Goal: Task Accomplishment & Management: Use online tool/utility

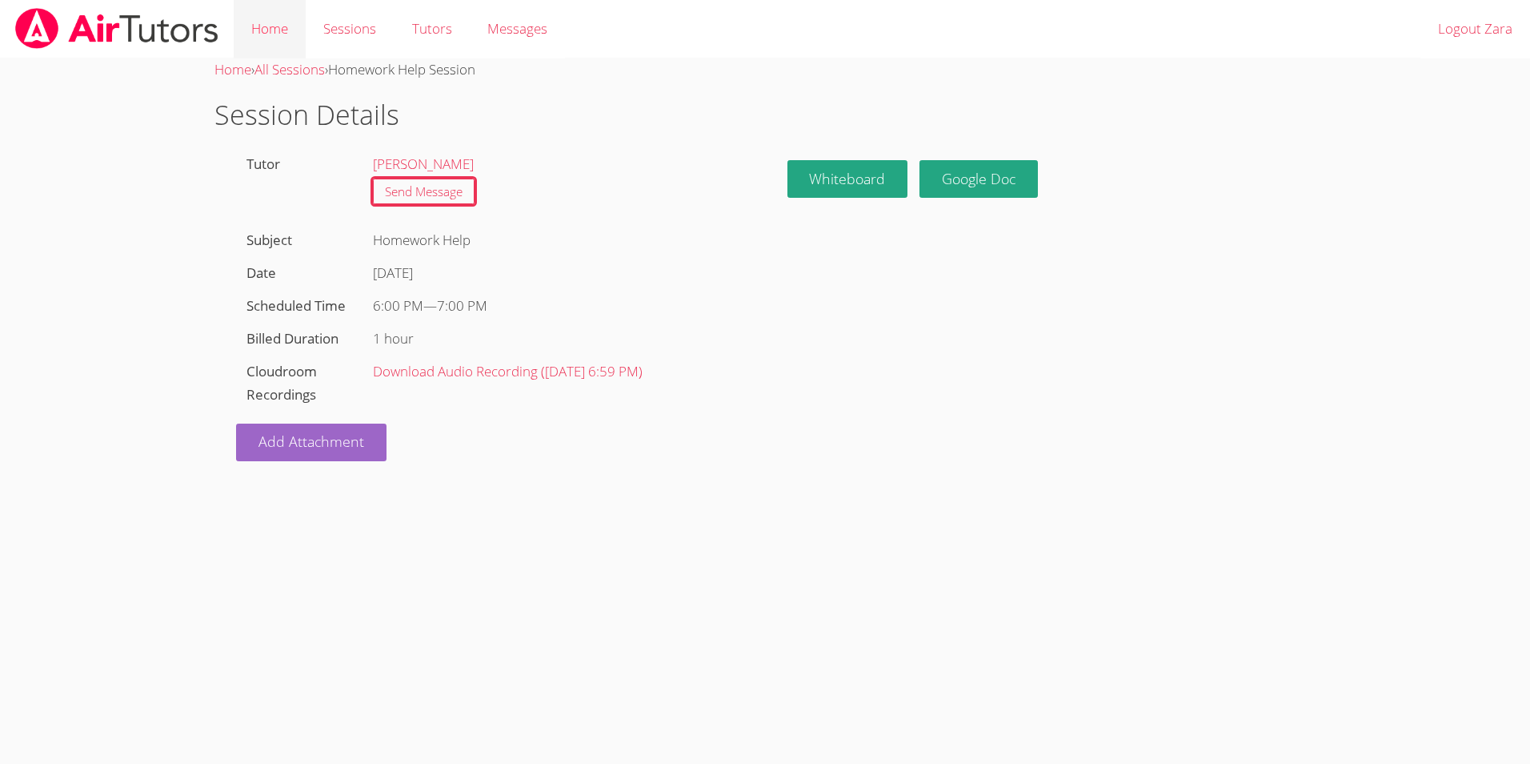
click at [267, 37] on link "Home" at bounding box center [270, 29] width 72 height 58
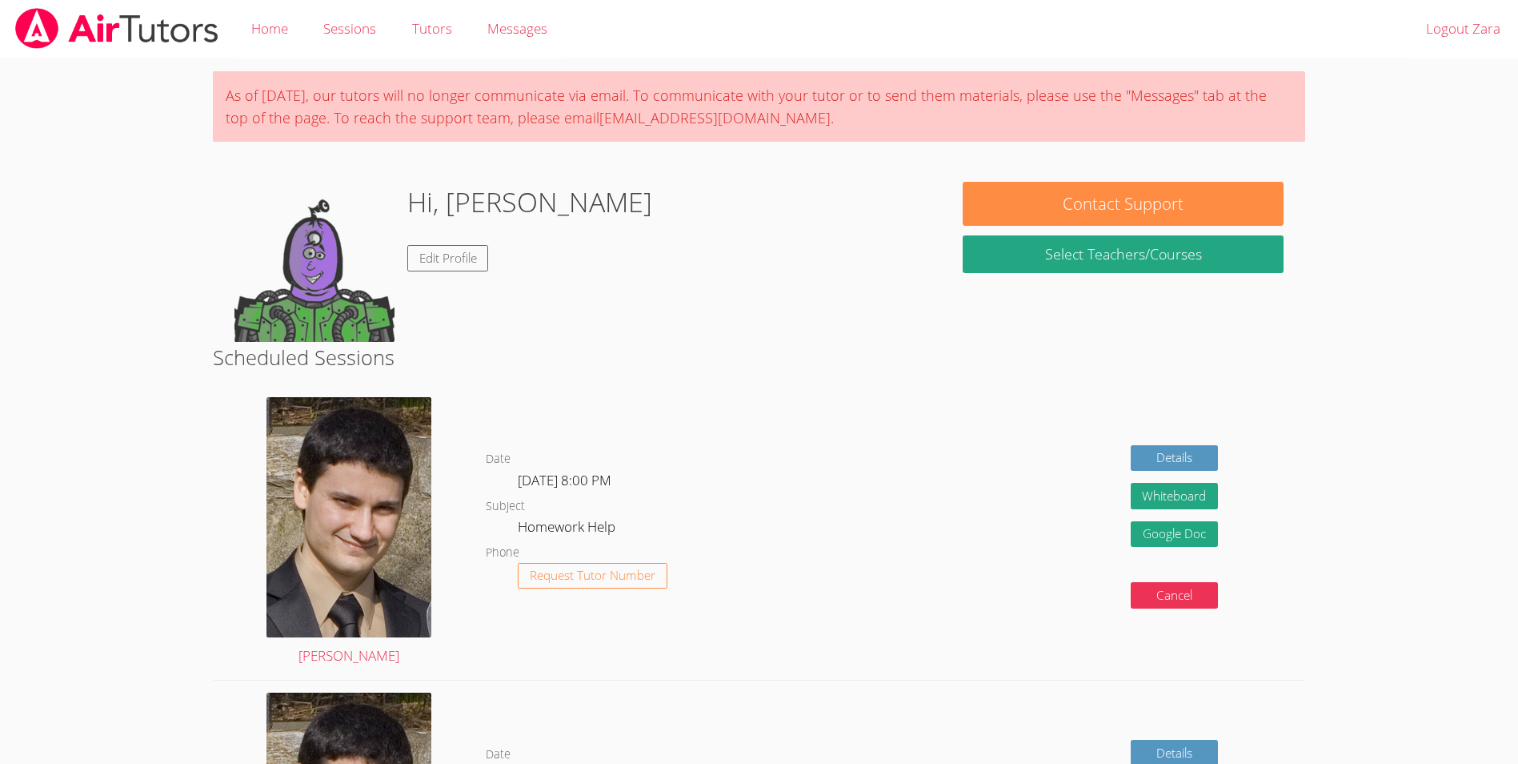
drag, startPoint x: 1519, startPoint y: 313, endPoint x: 1517, endPoint y: 351, distance: 38.5
click at [1517, 351] on body "Home Sessions Tutors Messages Logout Zara As of Saturday, March 22nd, our tutor…" at bounding box center [759, 382] width 1518 height 764
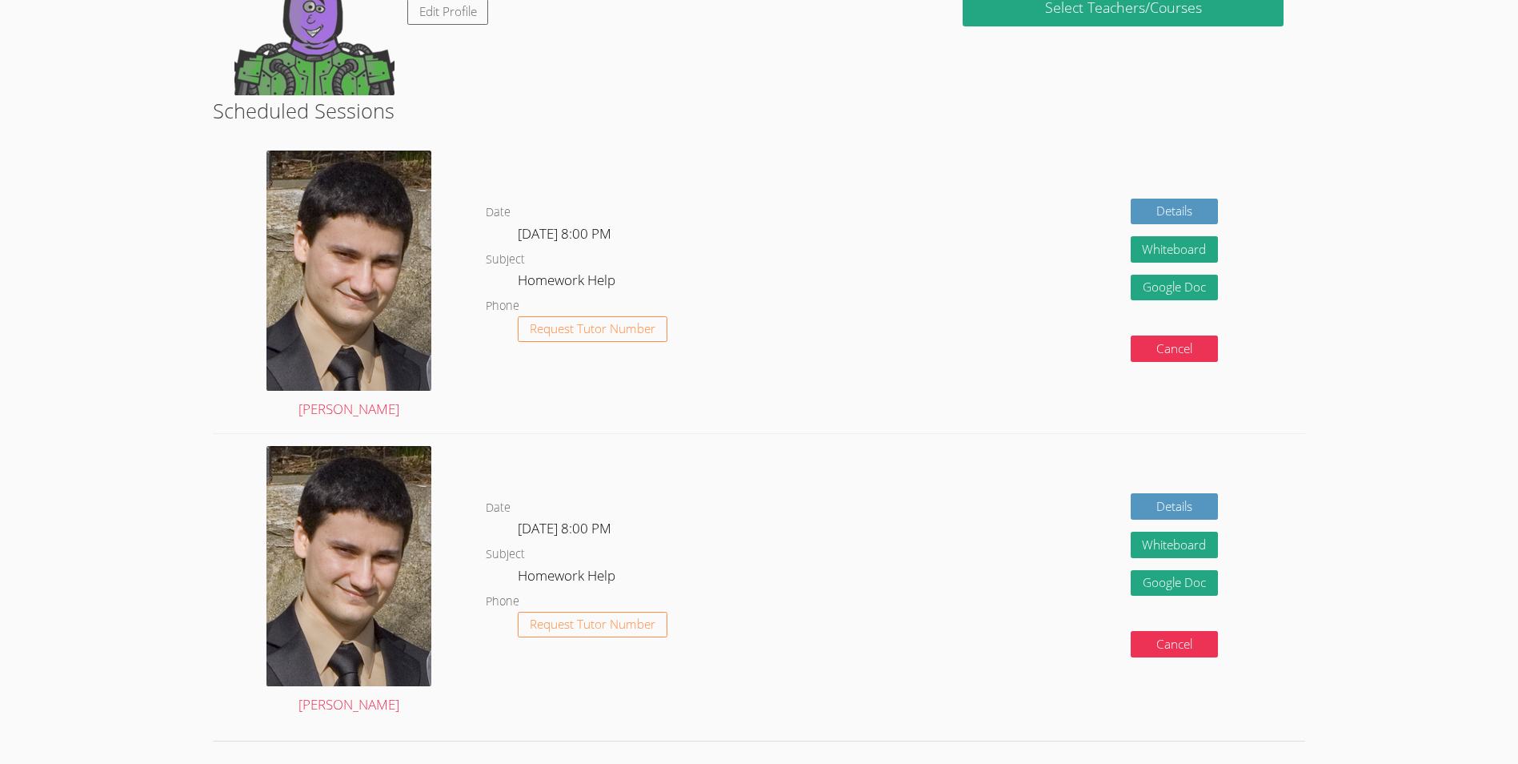
scroll to position [247, 0]
click at [364, 268] on img at bounding box center [349, 270] width 165 height 240
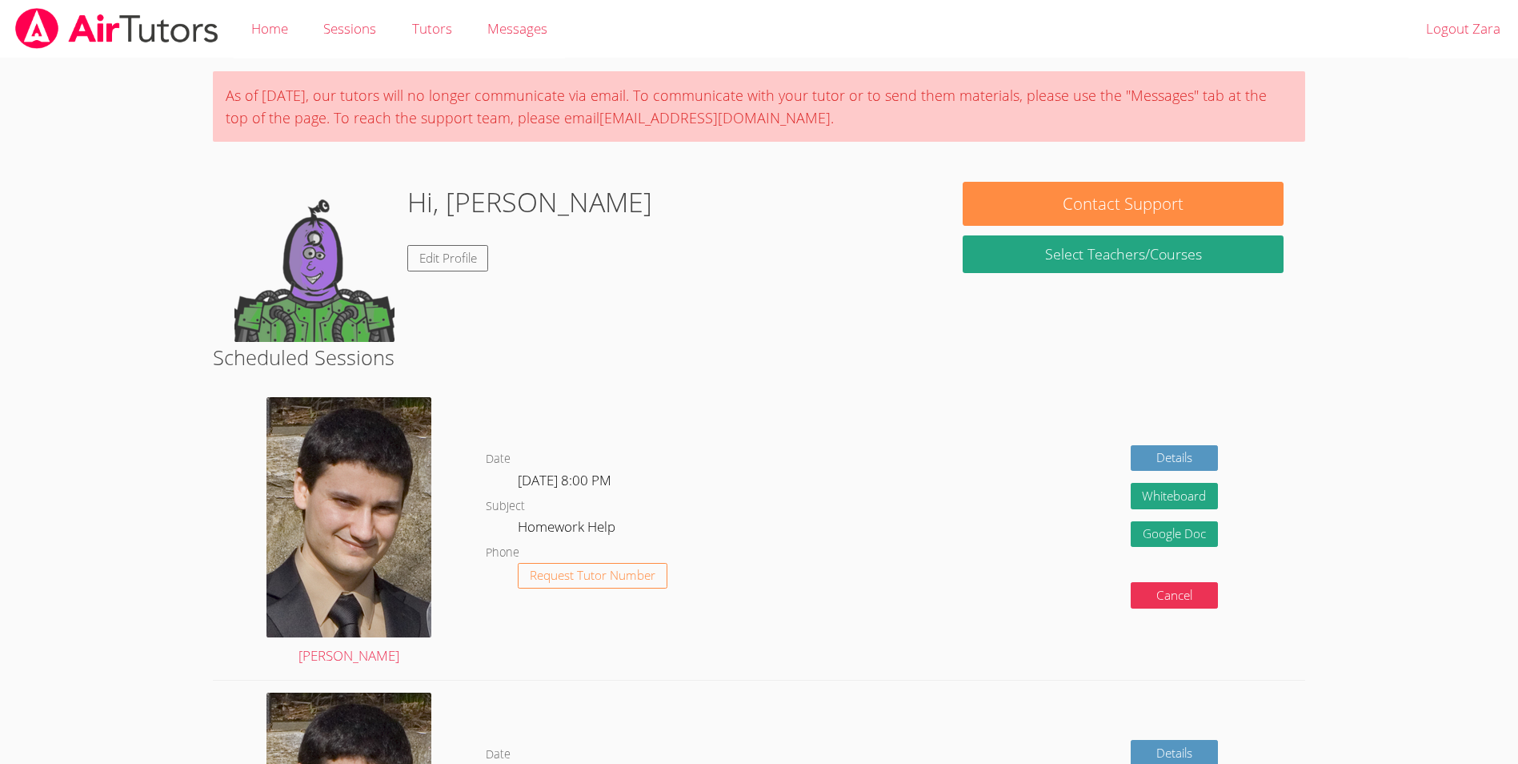
scroll to position [247, 0]
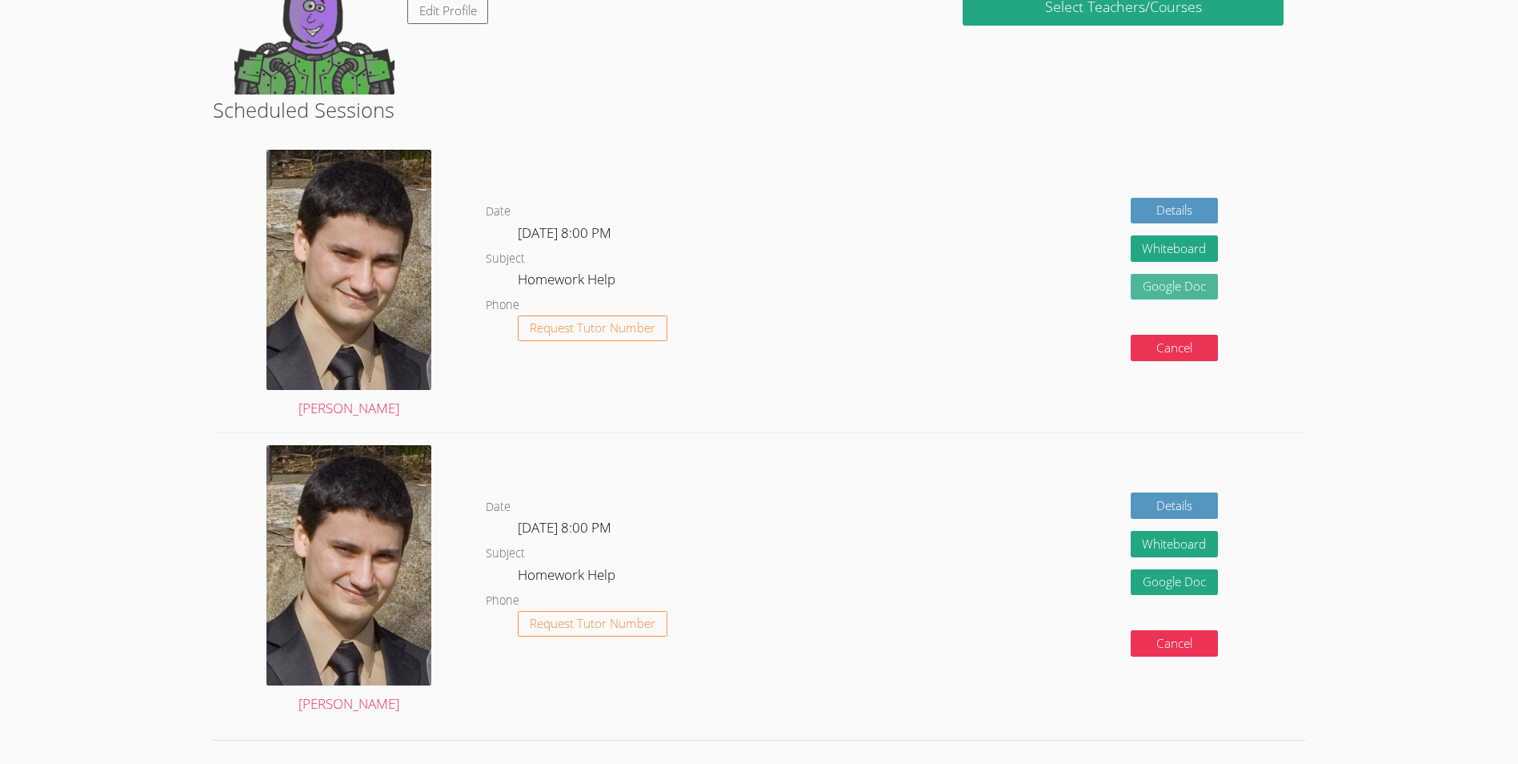
click at [1167, 291] on link "Google Doc" at bounding box center [1175, 287] width 88 height 26
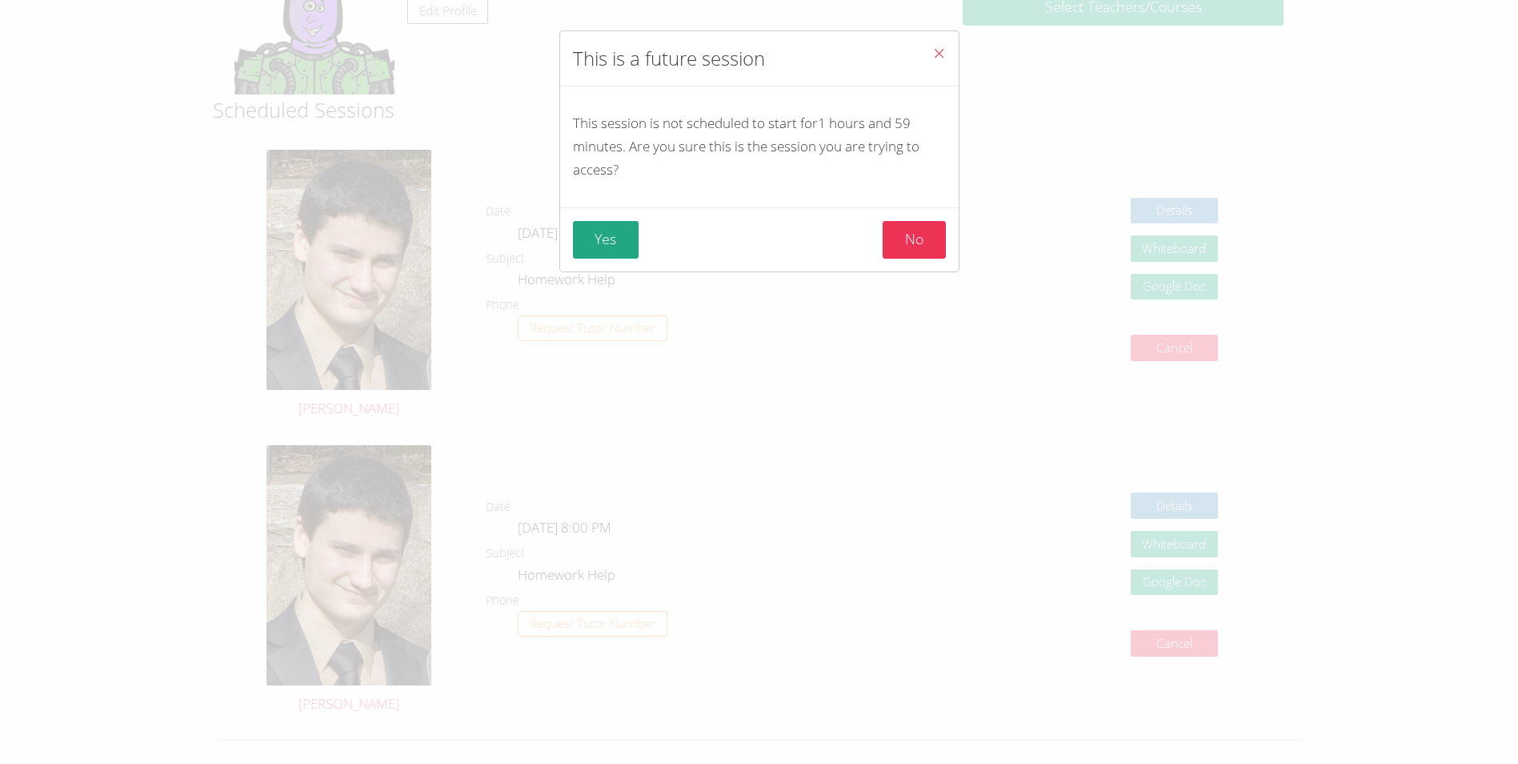
click at [939, 43] on button "Close" at bounding box center [939, 55] width 39 height 49
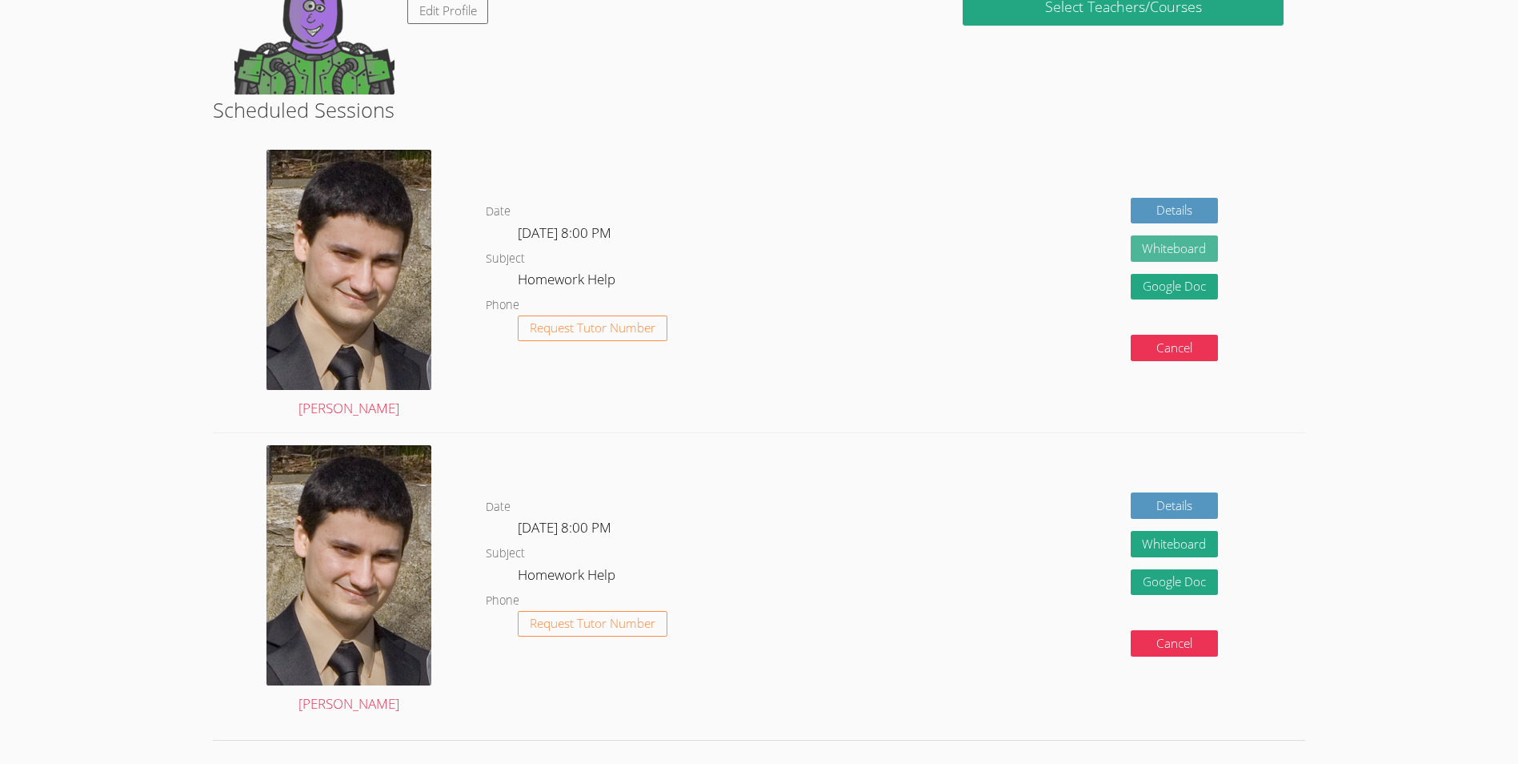
click at [1177, 259] on button "Whiteboard" at bounding box center [1175, 248] width 88 height 26
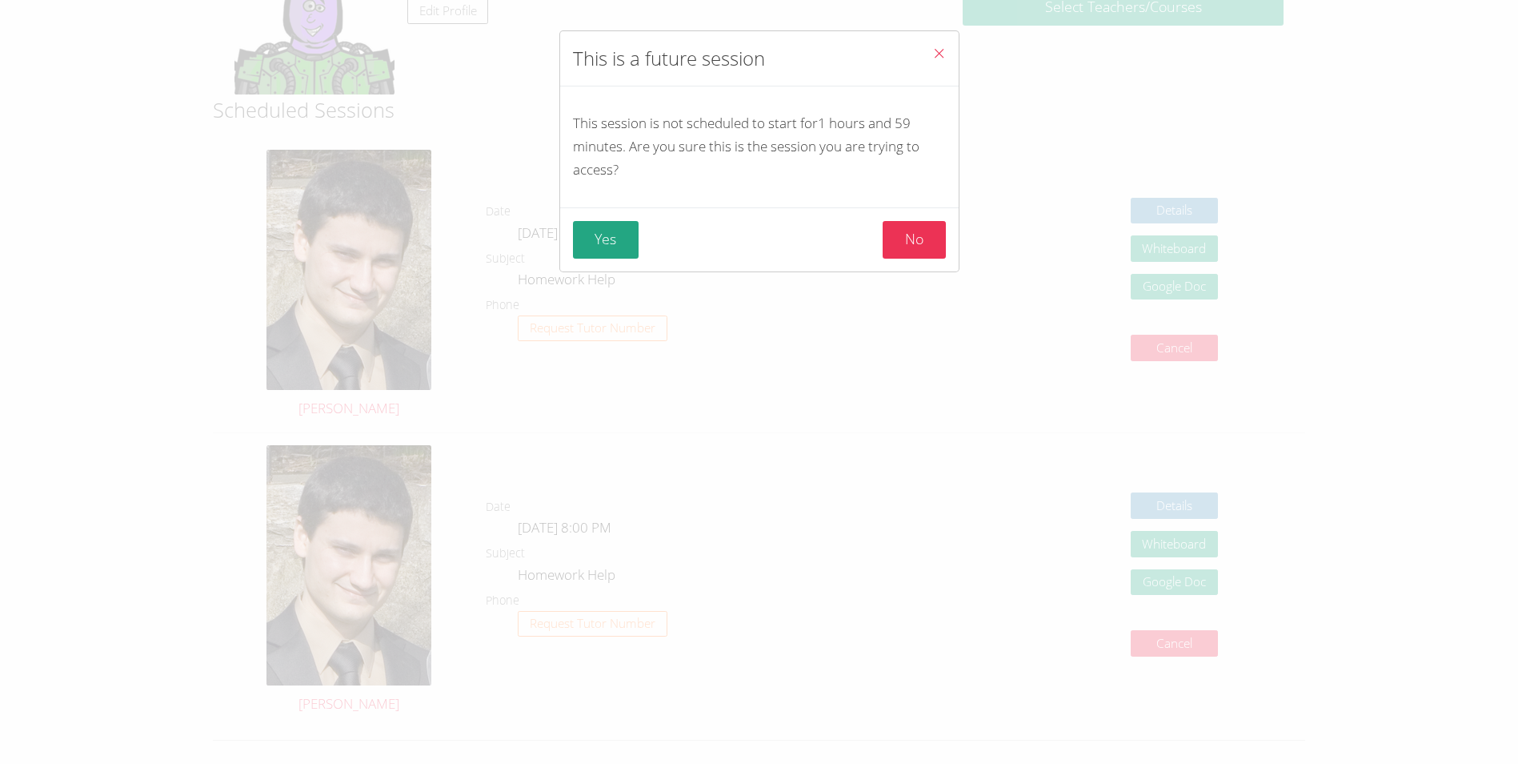
click at [931, 43] on button "Close" at bounding box center [939, 55] width 39 height 49
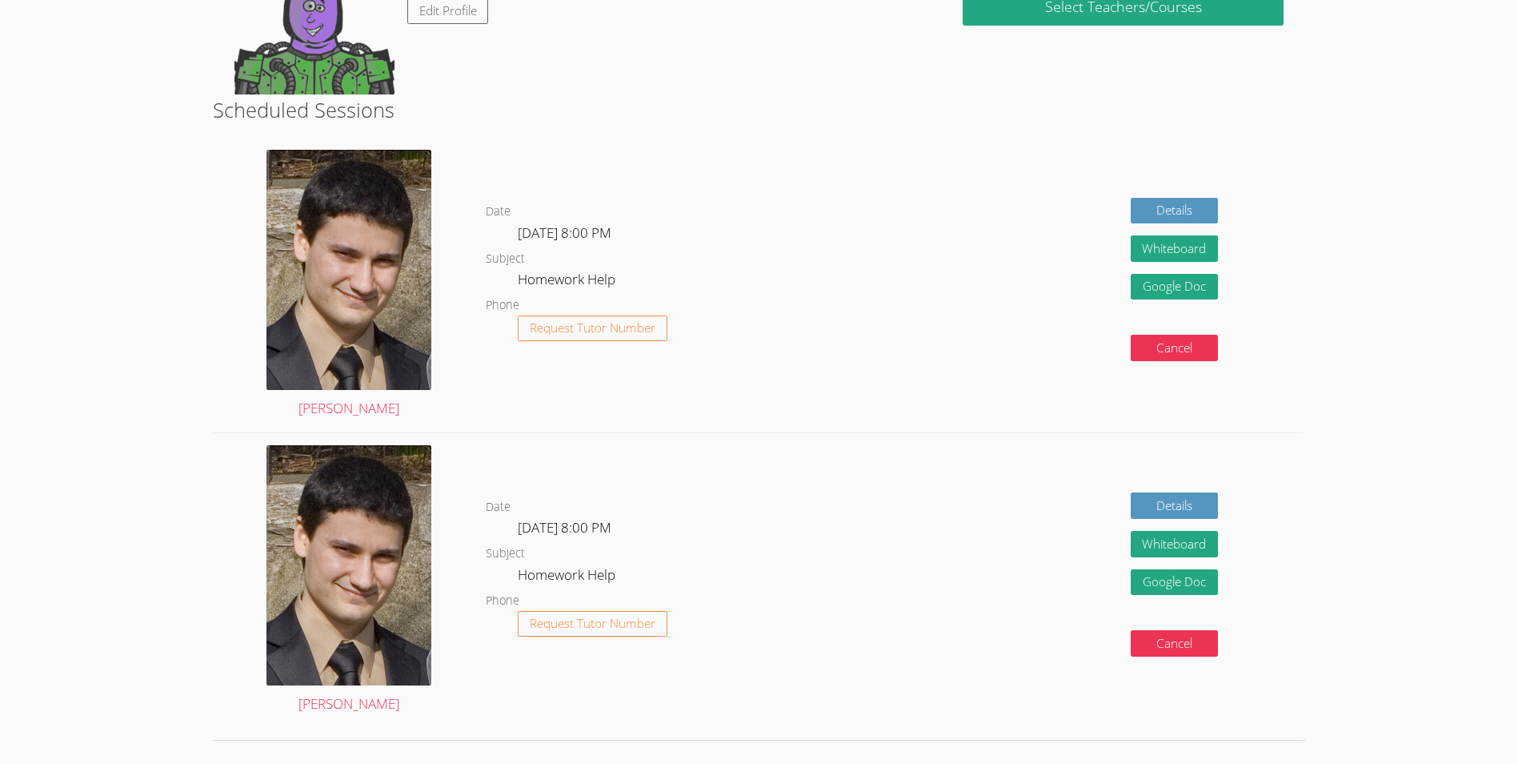
click at [543, 287] on dd "Homework Help" at bounding box center [568, 281] width 101 height 27
click at [361, 415] on link "[PERSON_NAME]" at bounding box center [349, 285] width 165 height 271
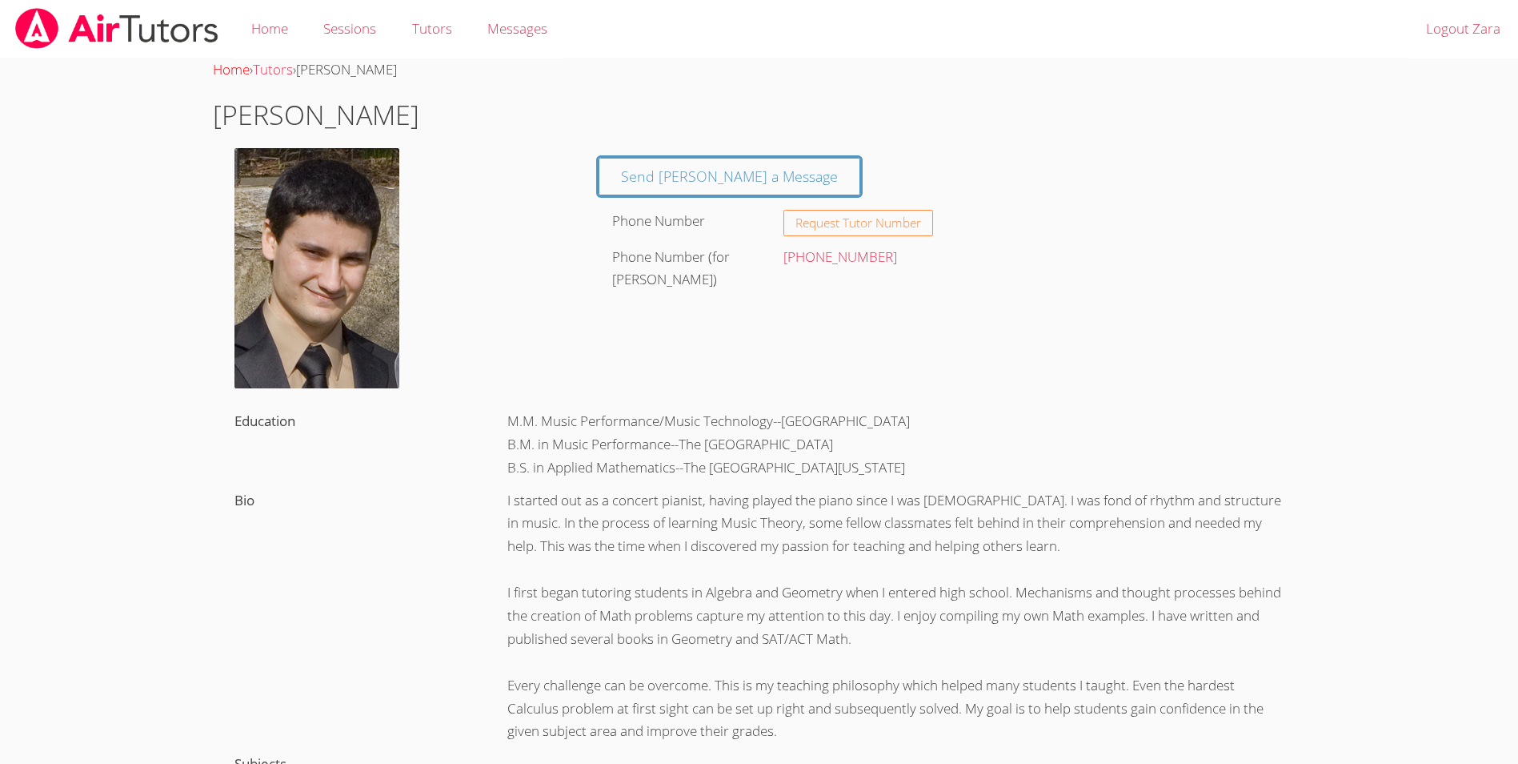
click at [233, 63] on link "Home" at bounding box center [231, 69] width 37 height 18
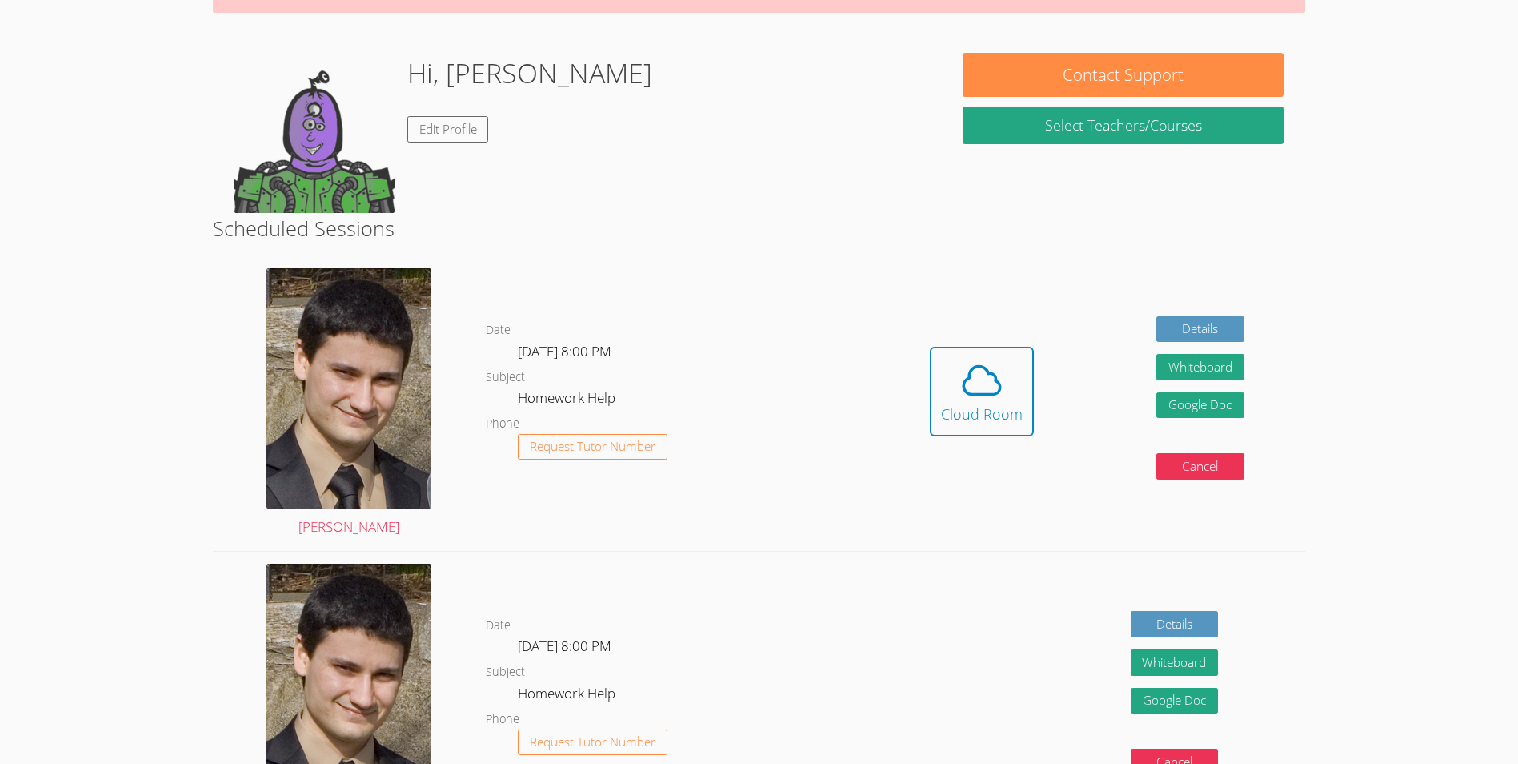
scroll to position [190, 0]
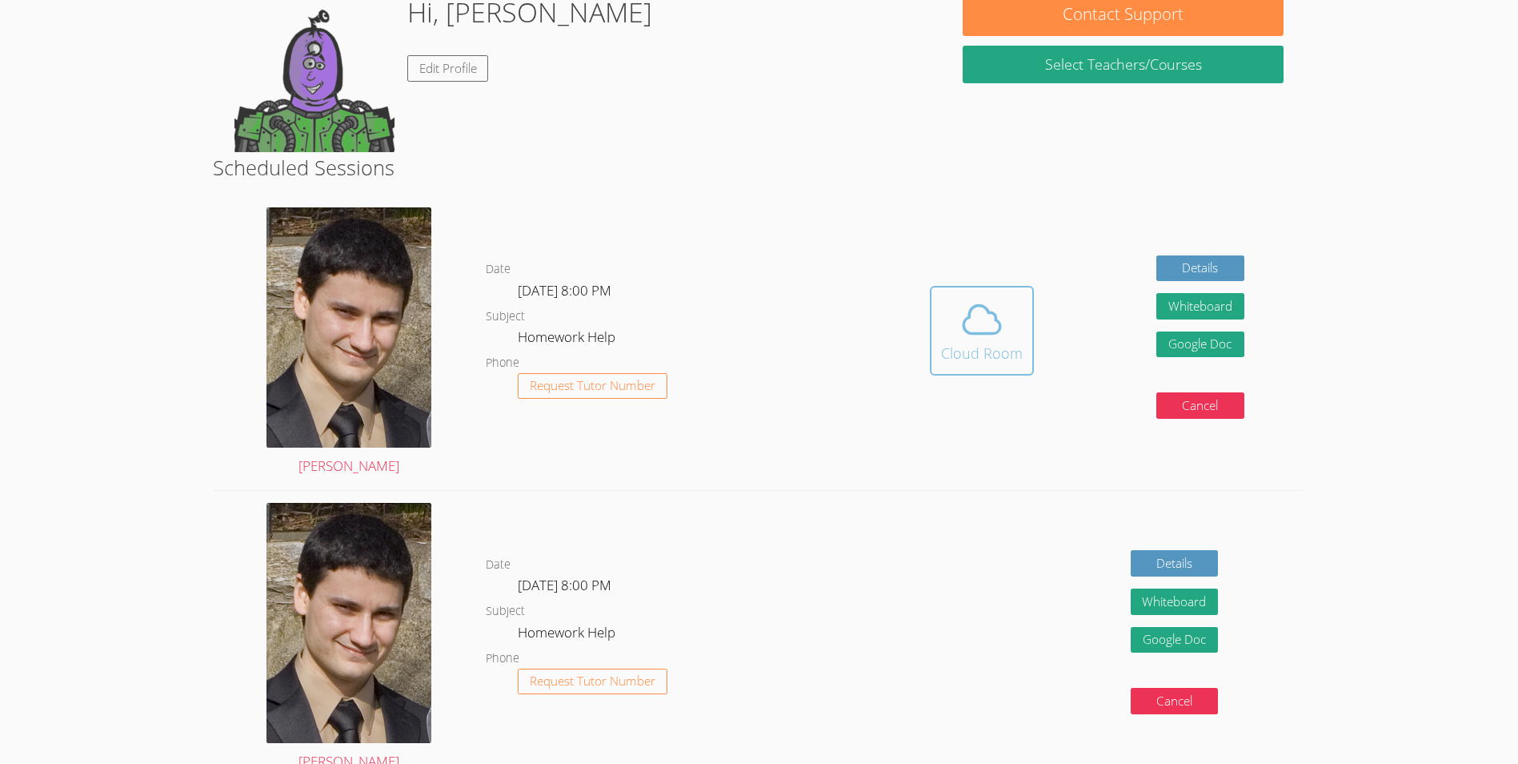
click at [1007, 347] on div "Cloud Room" at bounding box center [982, 353] width 82 height 22
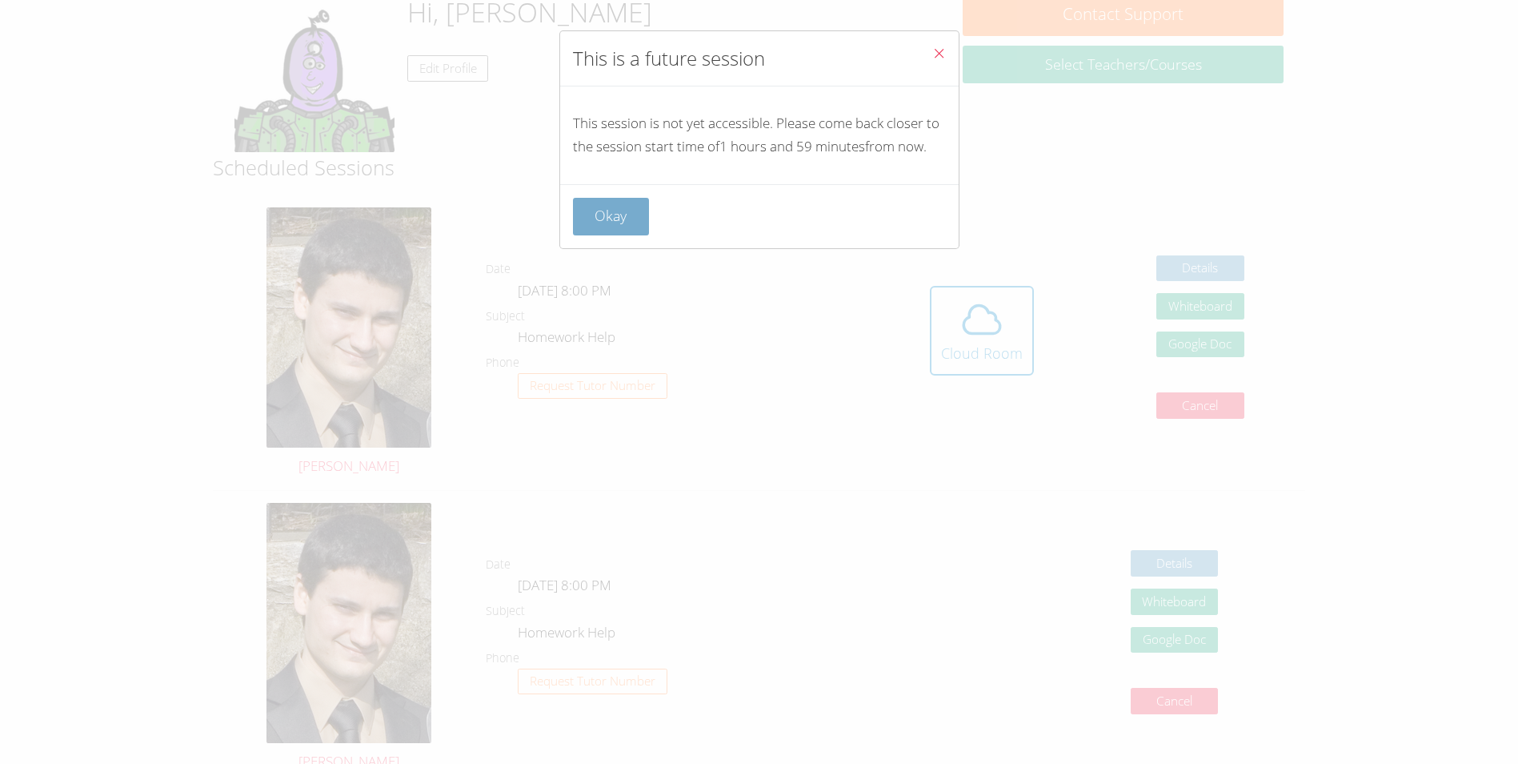
click at [600, 235] on button "Okay" at bounding box center [611, 217] width 77 height 38
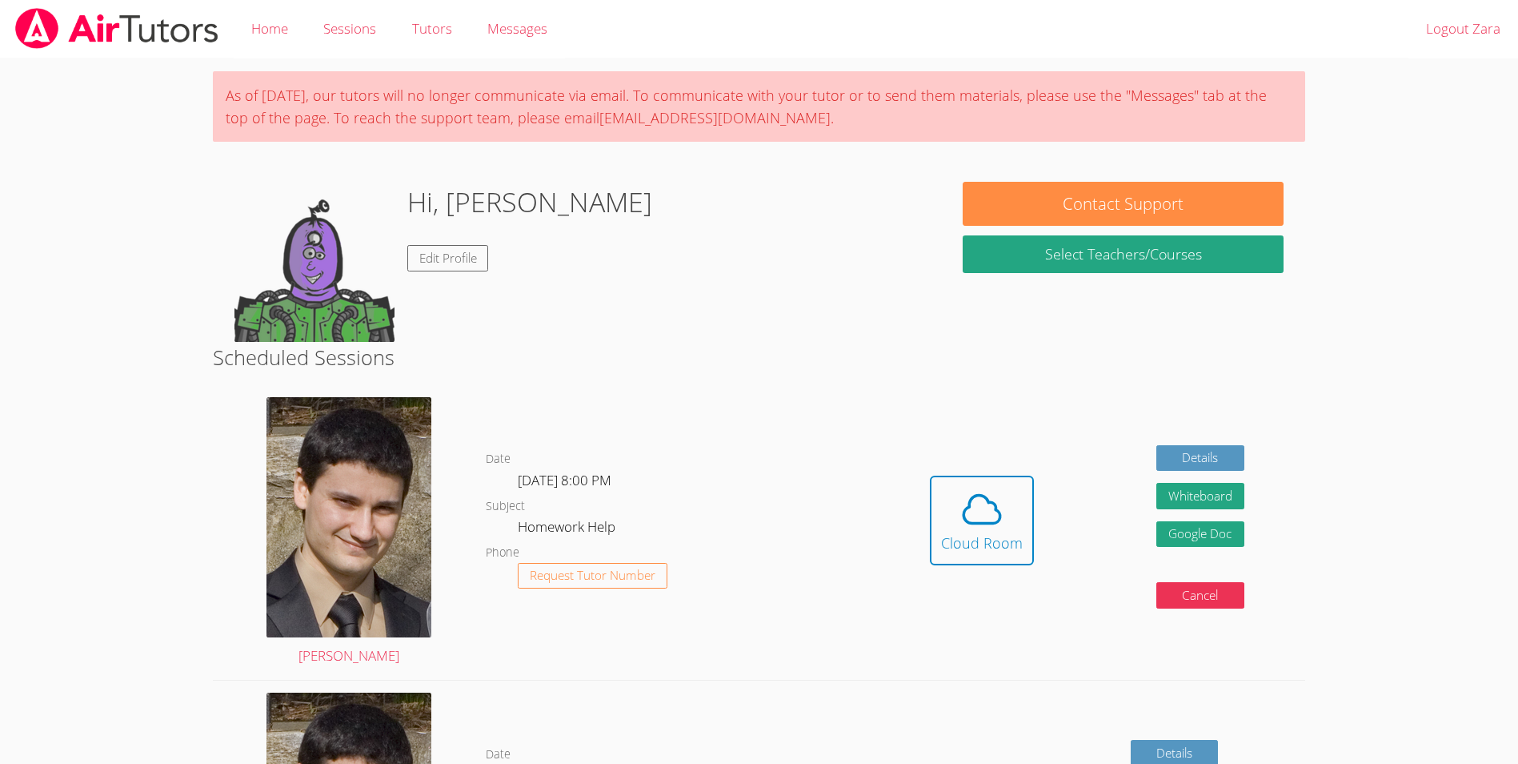
scroll to position [190, 0]
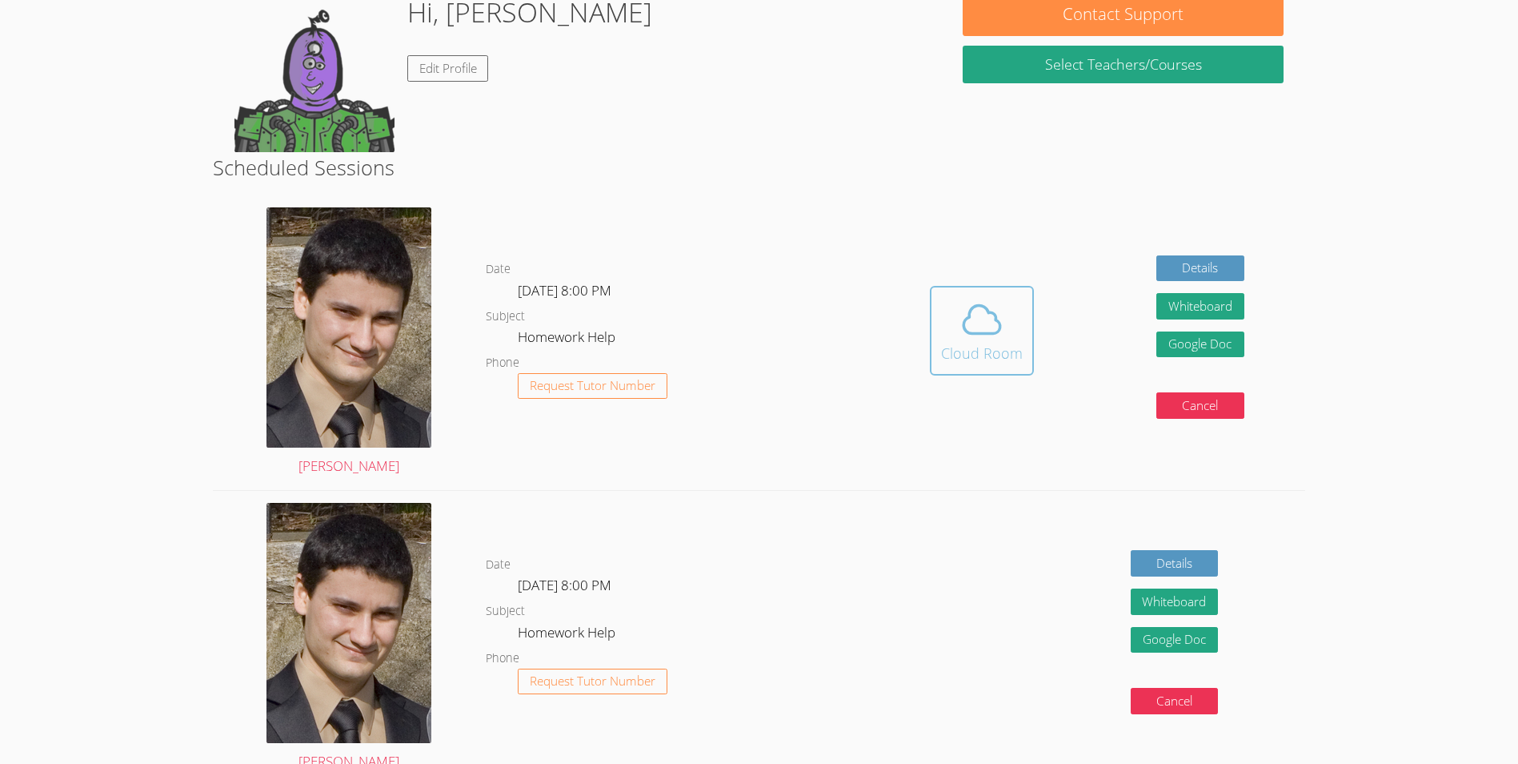
click at [990, 349] on div "Cloud Room" at bounding box center [982, 353] width 82 height 22
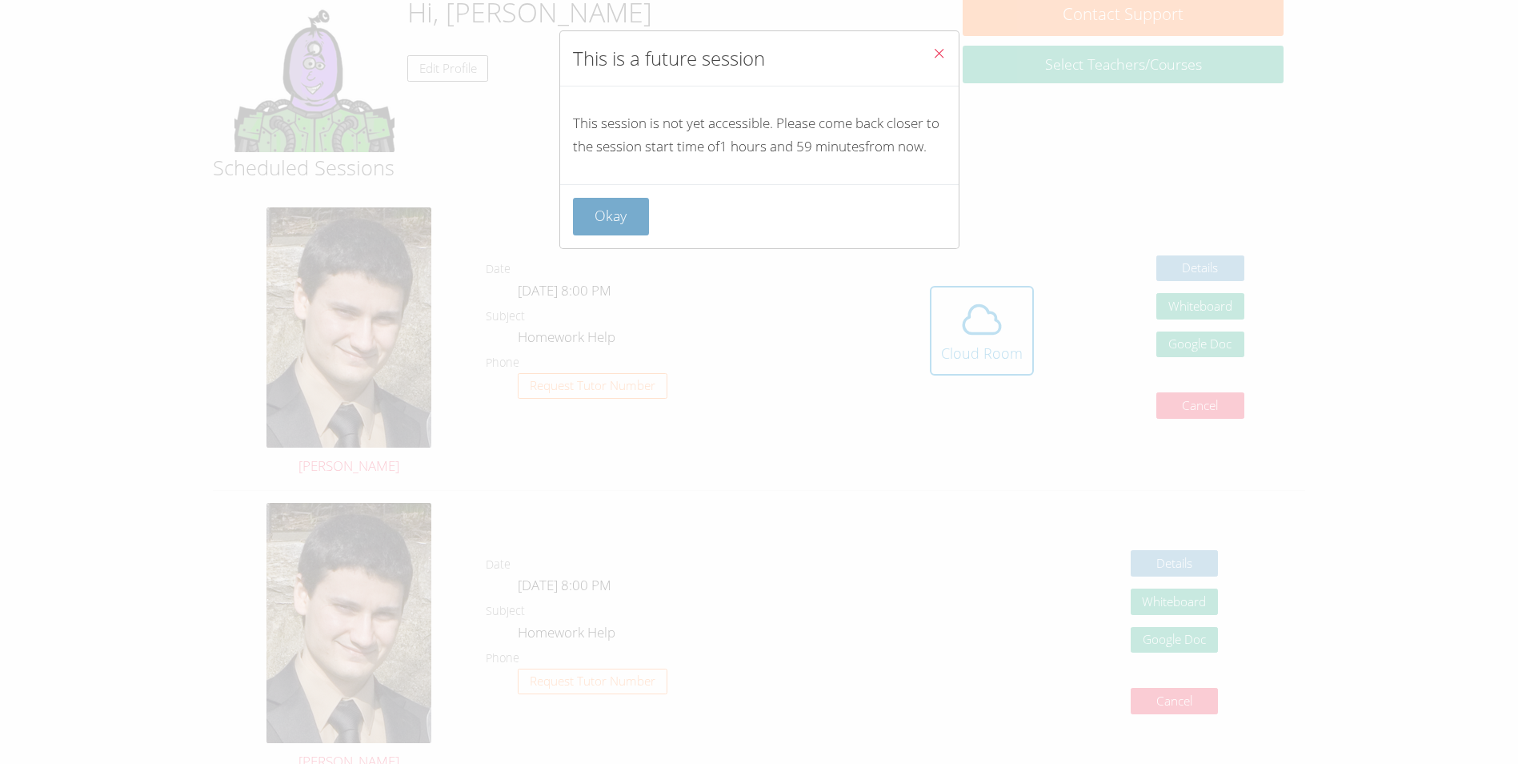
click at [616, 235] on button "Okay" at bounding box center [611, 217] width 77 height 38
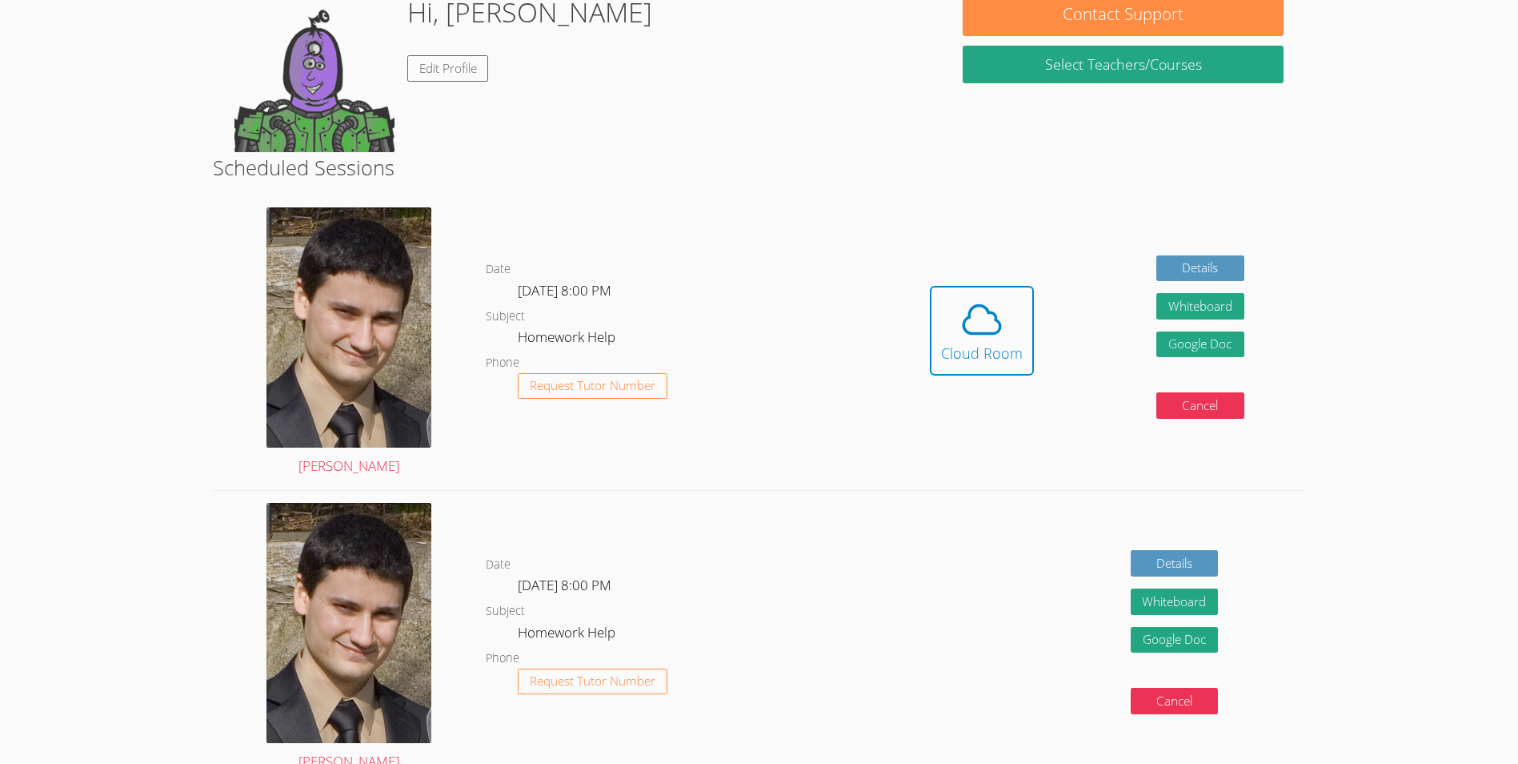
click at [925, 319] on div "Hidden Cloud Room Details Whiteboard Hidden Google Doc Cancel" at bounding box center [1086, 342] width 437 height 295
click at [972, 325] on icon at bounding box center [982, 319] width 45 height 45
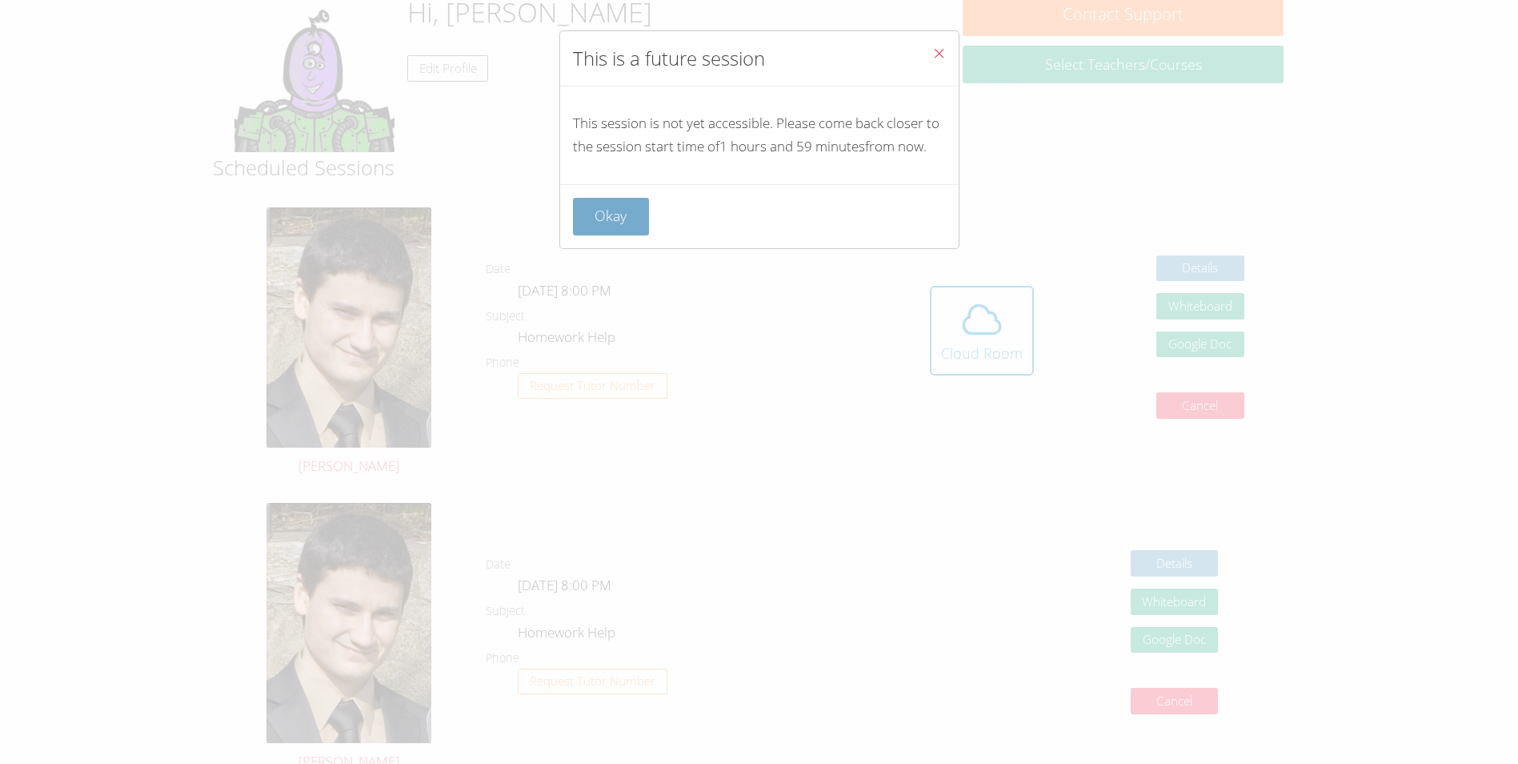
click at [621, 235] on button "Okay" at bounding box center [611, 217] width 77 height 38
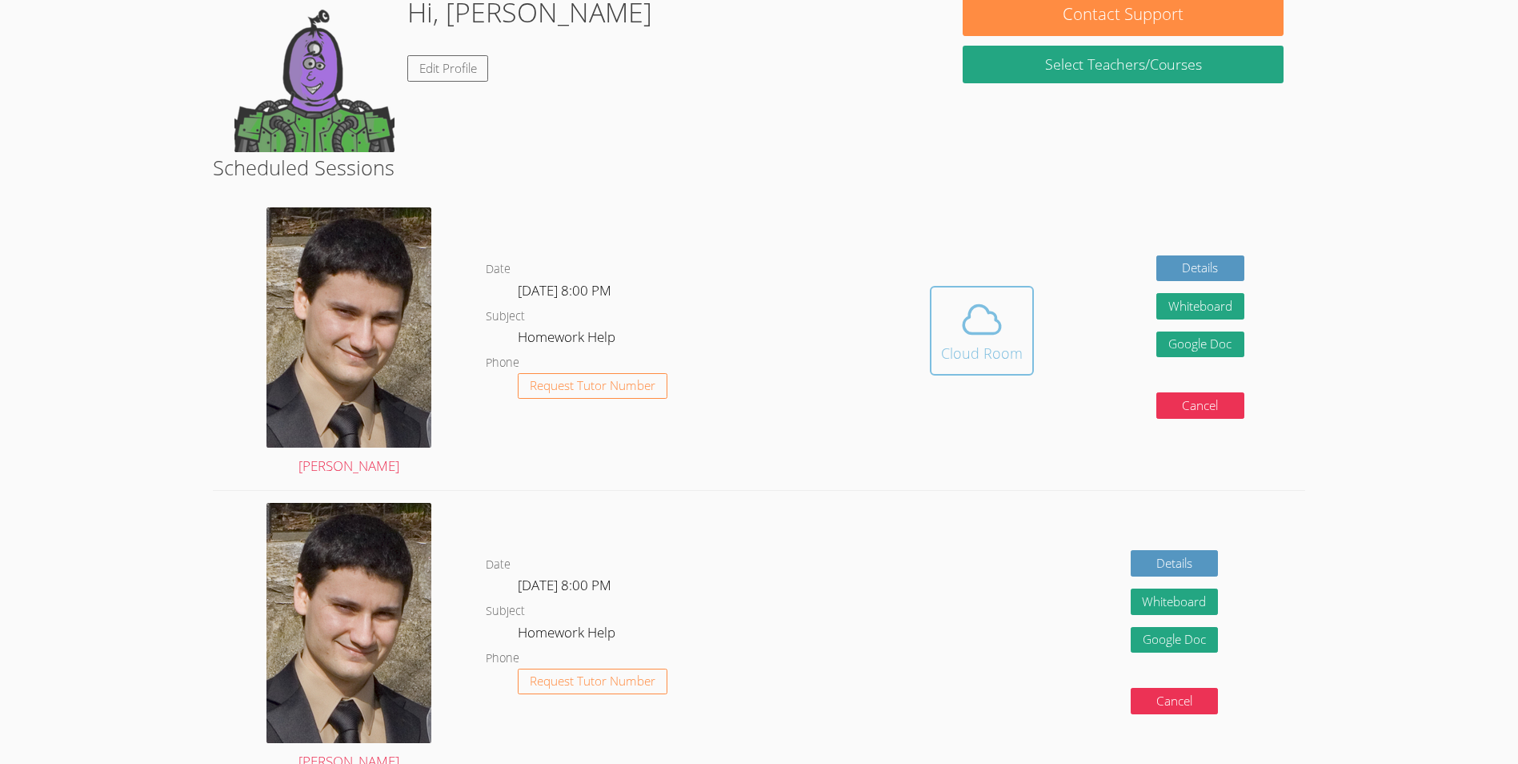
click at [1017, 324] on span at bounding box center [982, 319] width 82 height 45
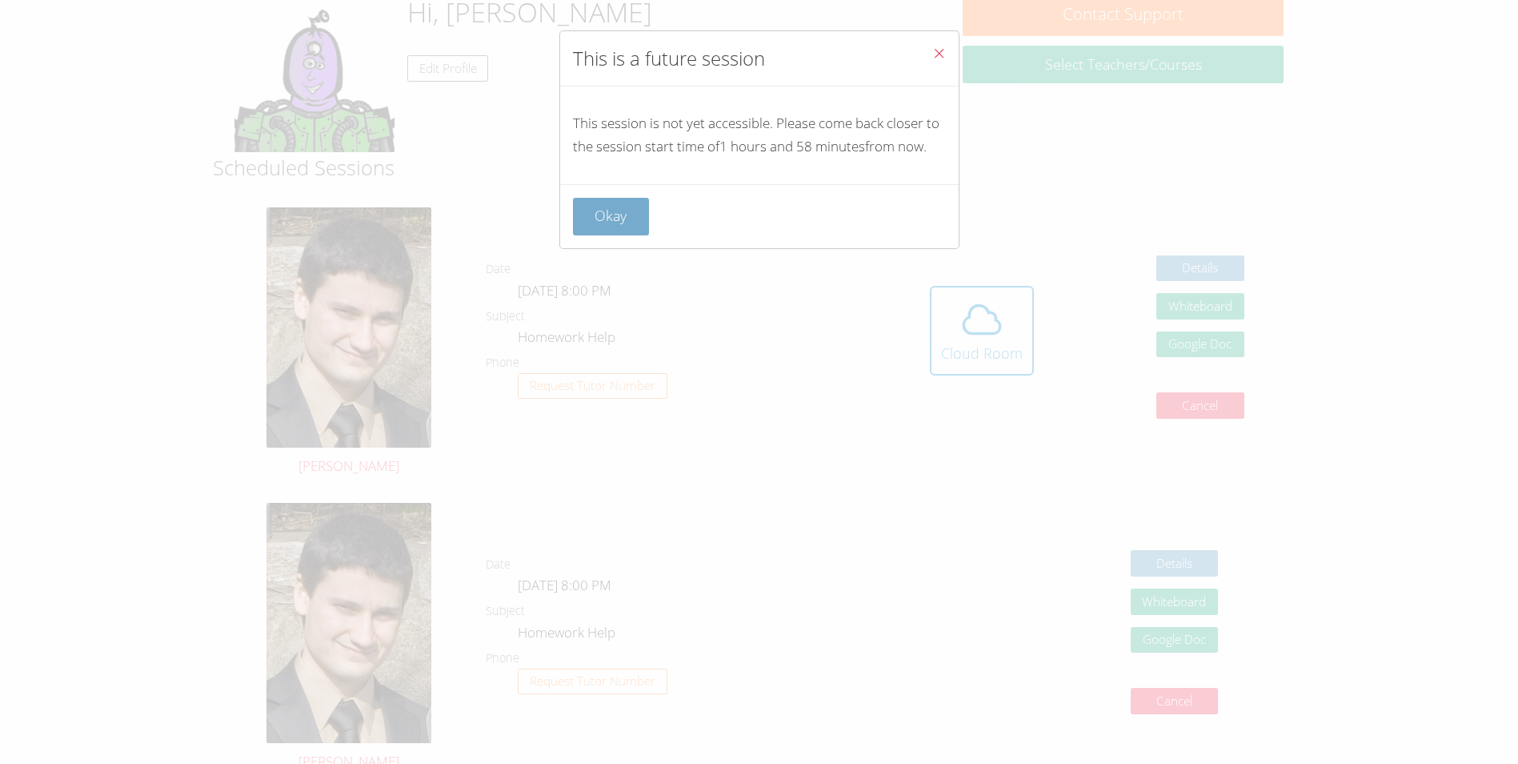
click at [617, 235] on button "Okay" at bounding box center [611, 217] width 77 height 38
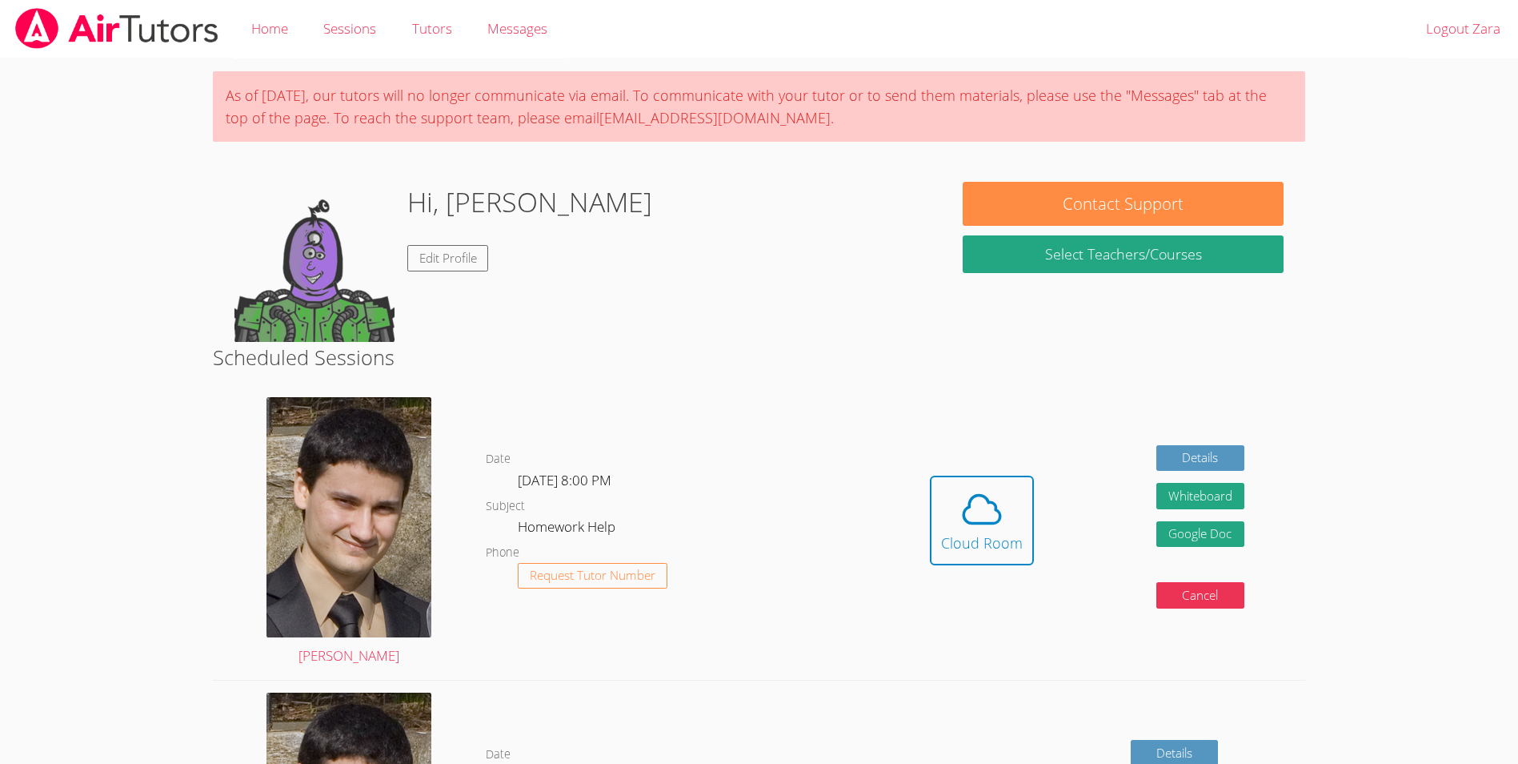
scroll to position [190, 0]
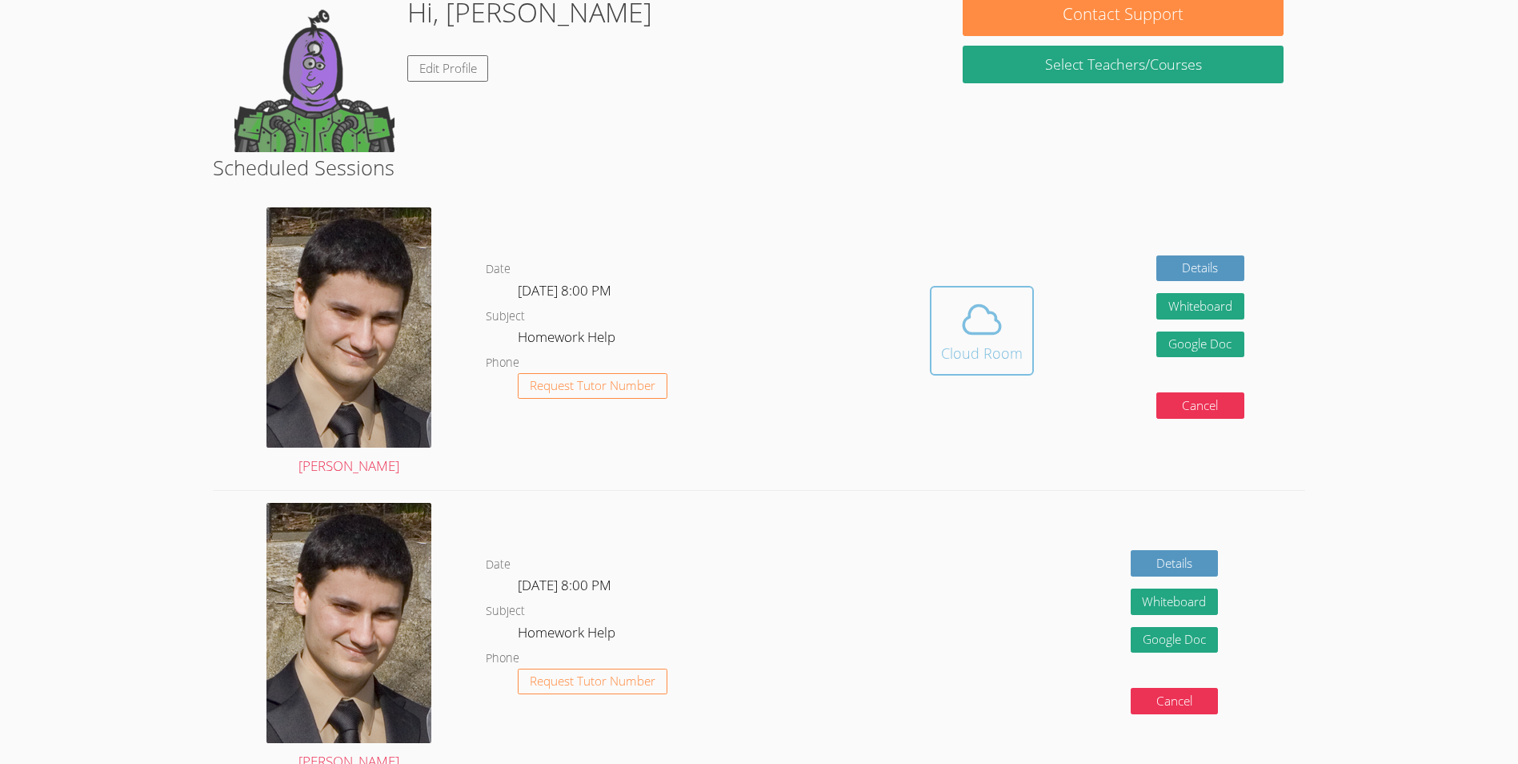
click at [1001, 336] on icon at bounding box center [982, 319] width 45 height 45
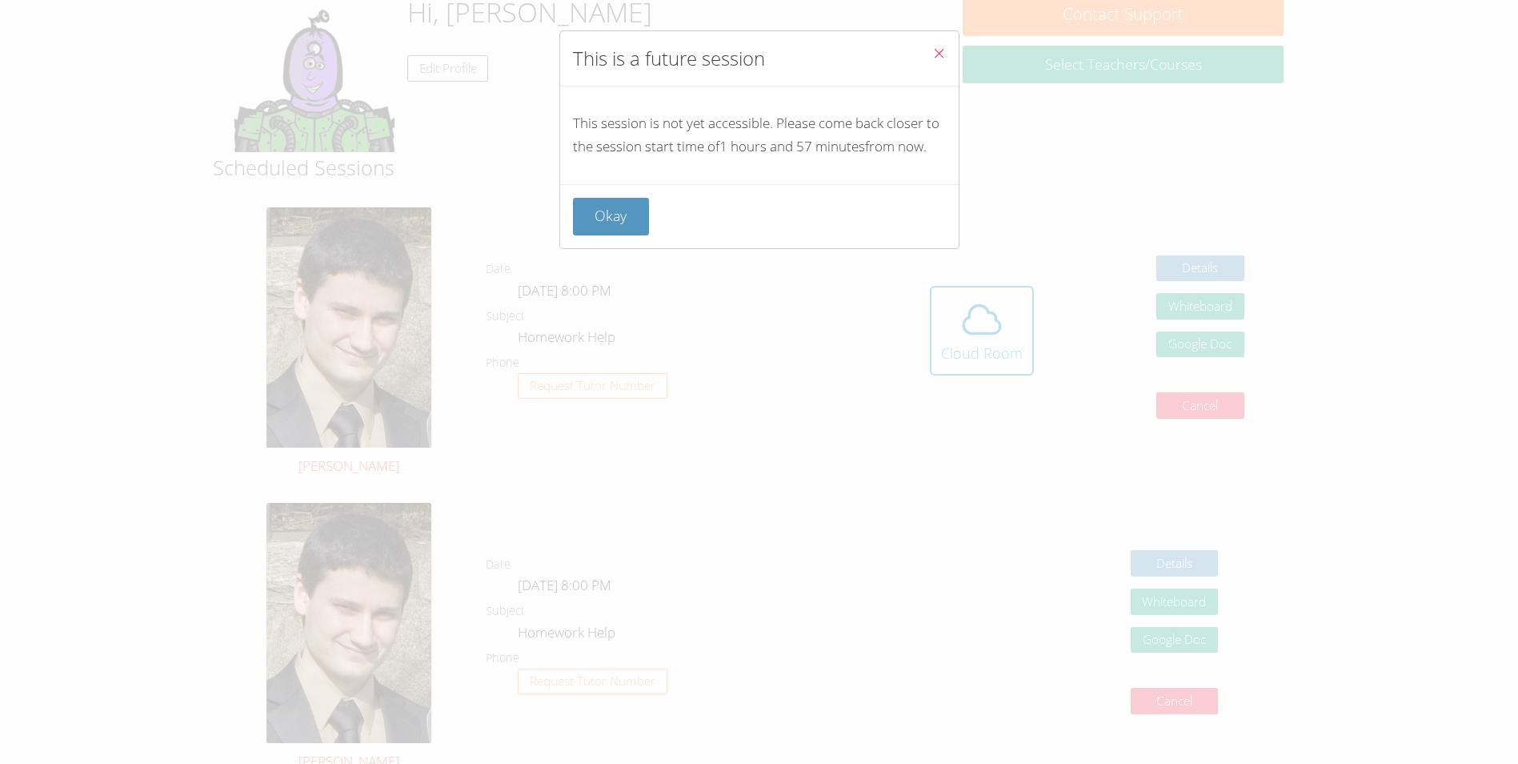
click at [934, 48] on button "Close" at bounding box center [939, 55] width 39 height 49
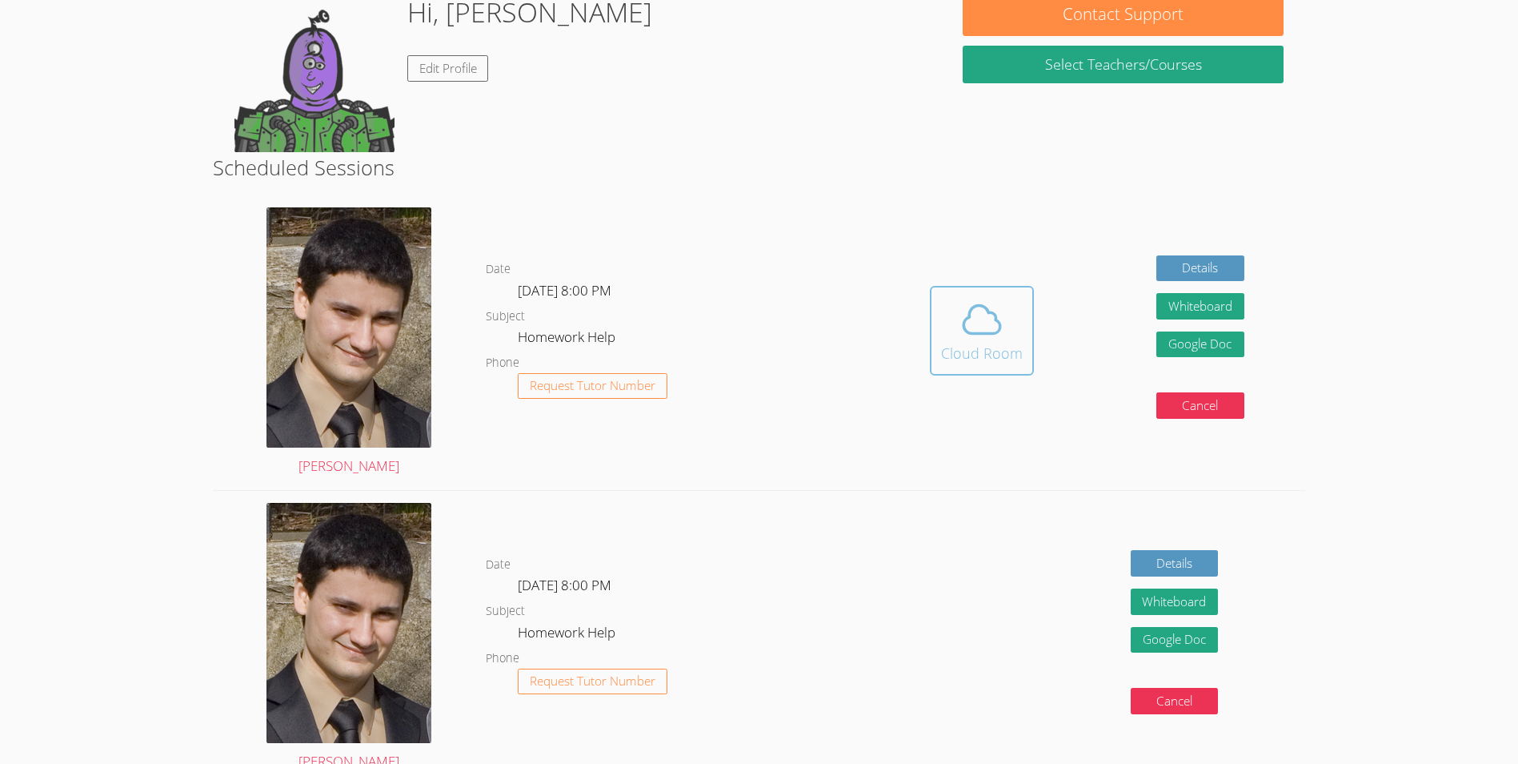
click at [960, 319] on icon at bounding box center [982, 319] width 45 height 45
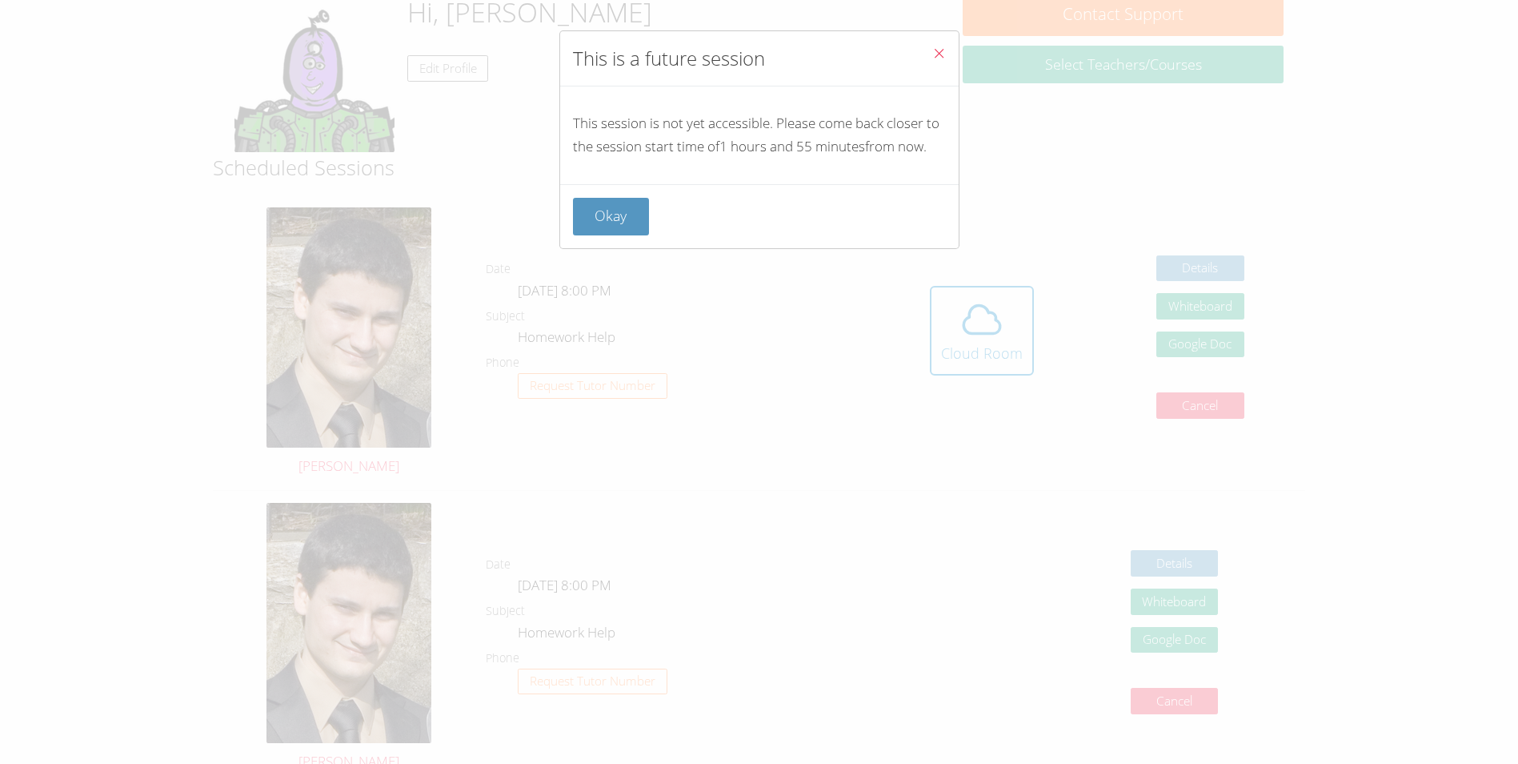
click at [932, 55] on icon "Close" at bounding box center [939, 53] width 14 height 14
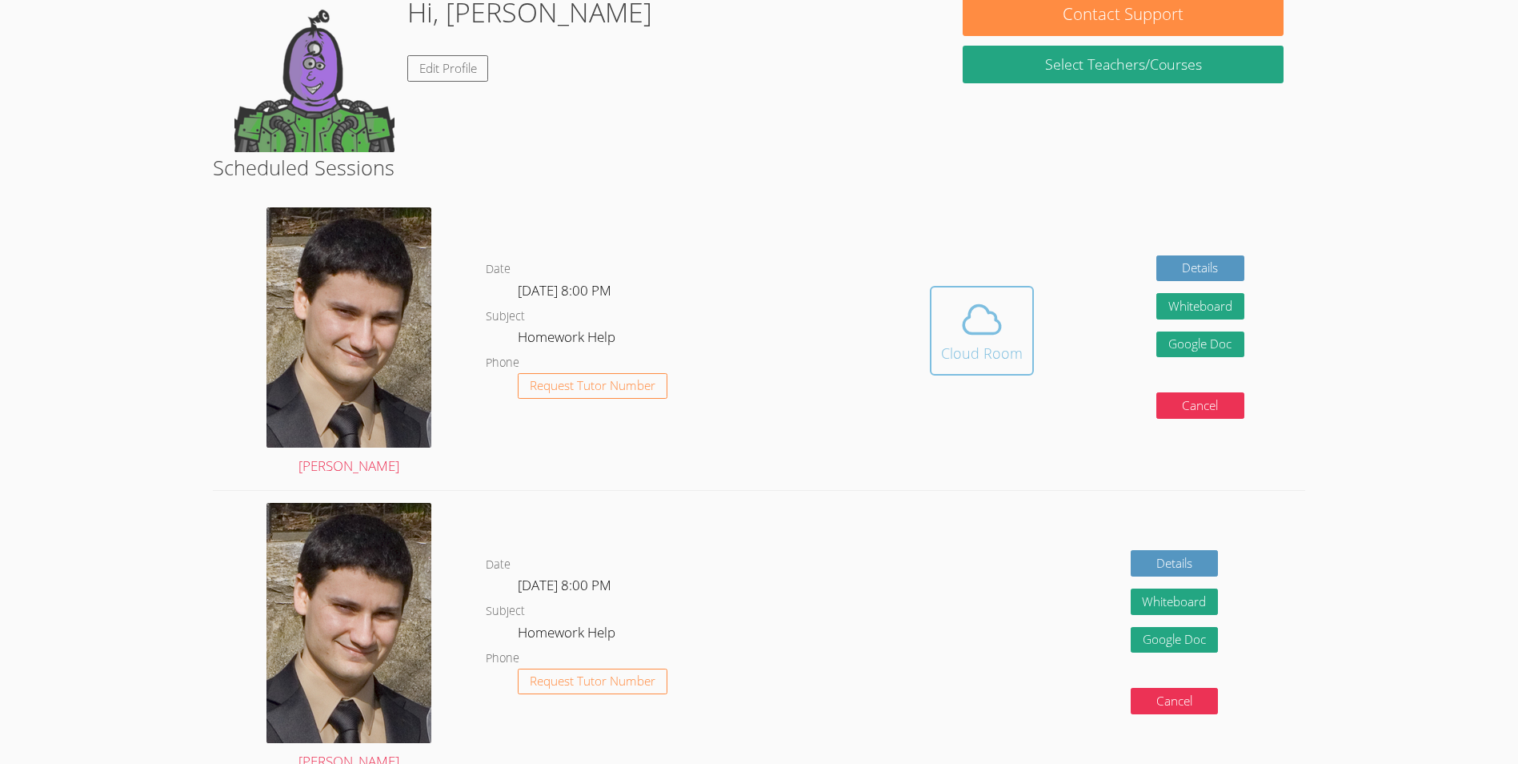
click at [1007, 317] on span at bounding box center [982, 319] width 82 height 45
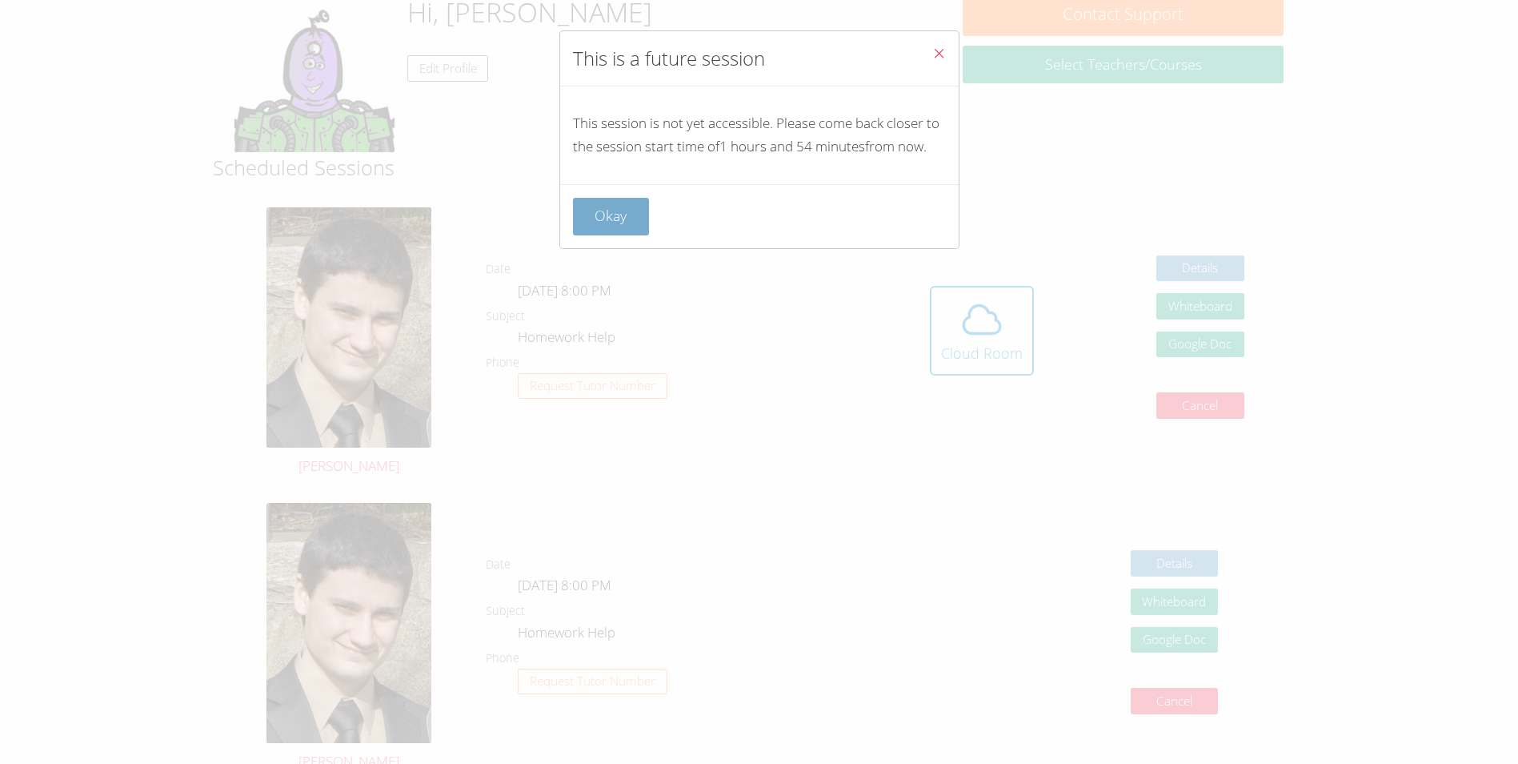
click at [620, 235] on button "Okay" at bounding box center [611, 217] width 77 height 38
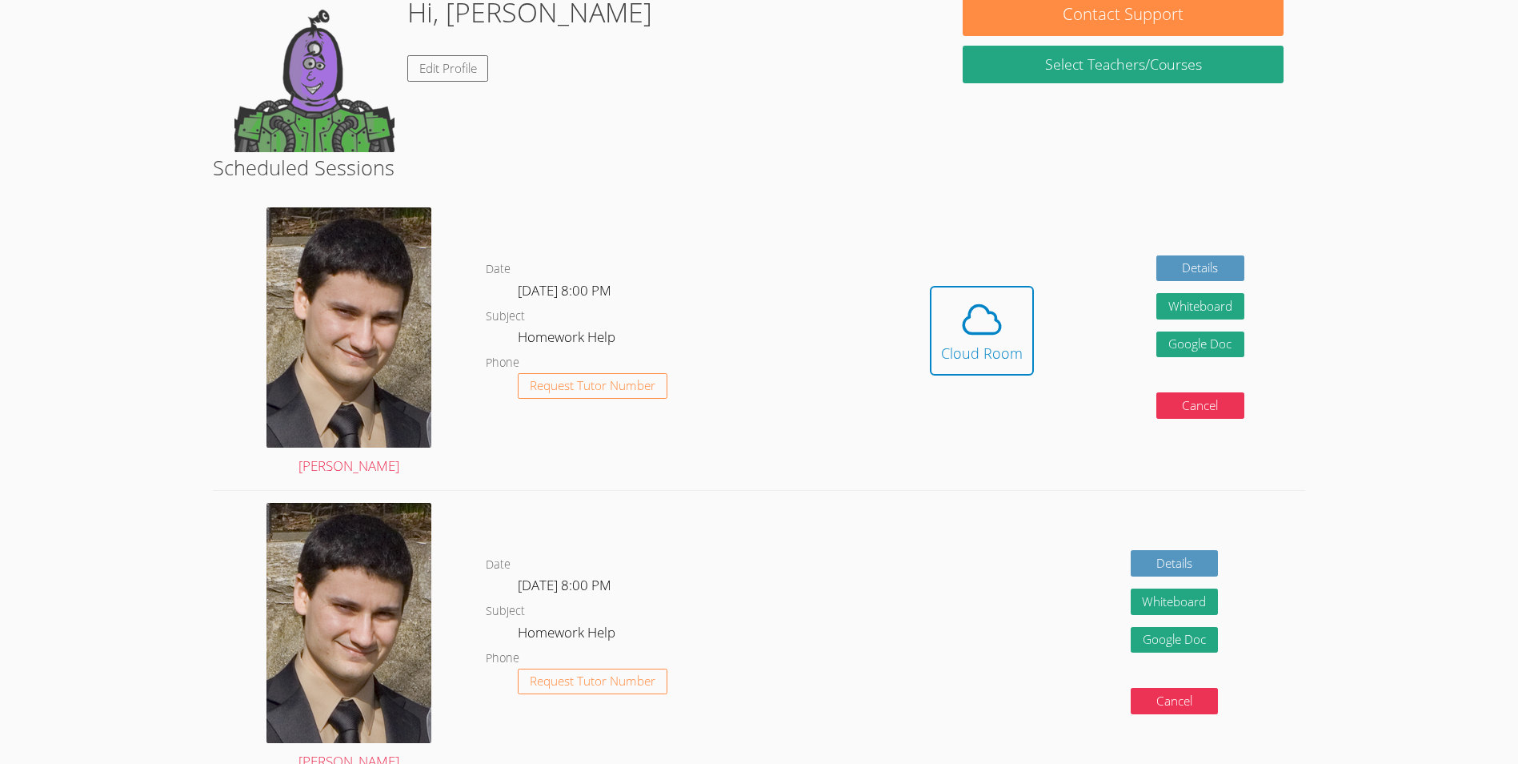
click at [1044, 360] on div "Hidden Cloud Room Details Whiteboard Hidden Google Doc Cancel" at bounding box center [1086, 342] width 437 height 295
click at [1023, 355] on button "Cloud Room" at bounding box center [982, 331] width 104 height 90
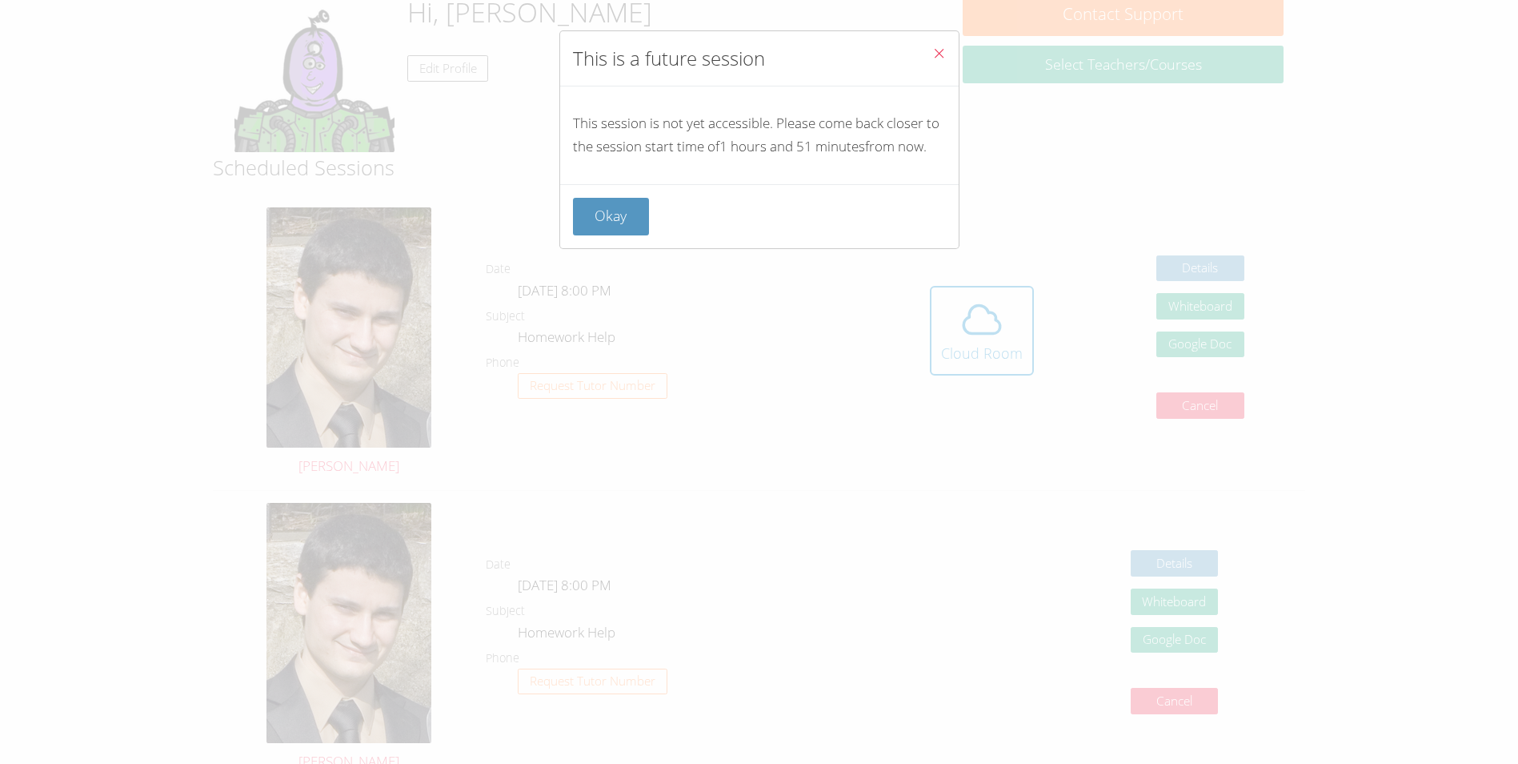
click at [920, 54] on button "Close" at bounding box center [939, 55] width 39 height 49
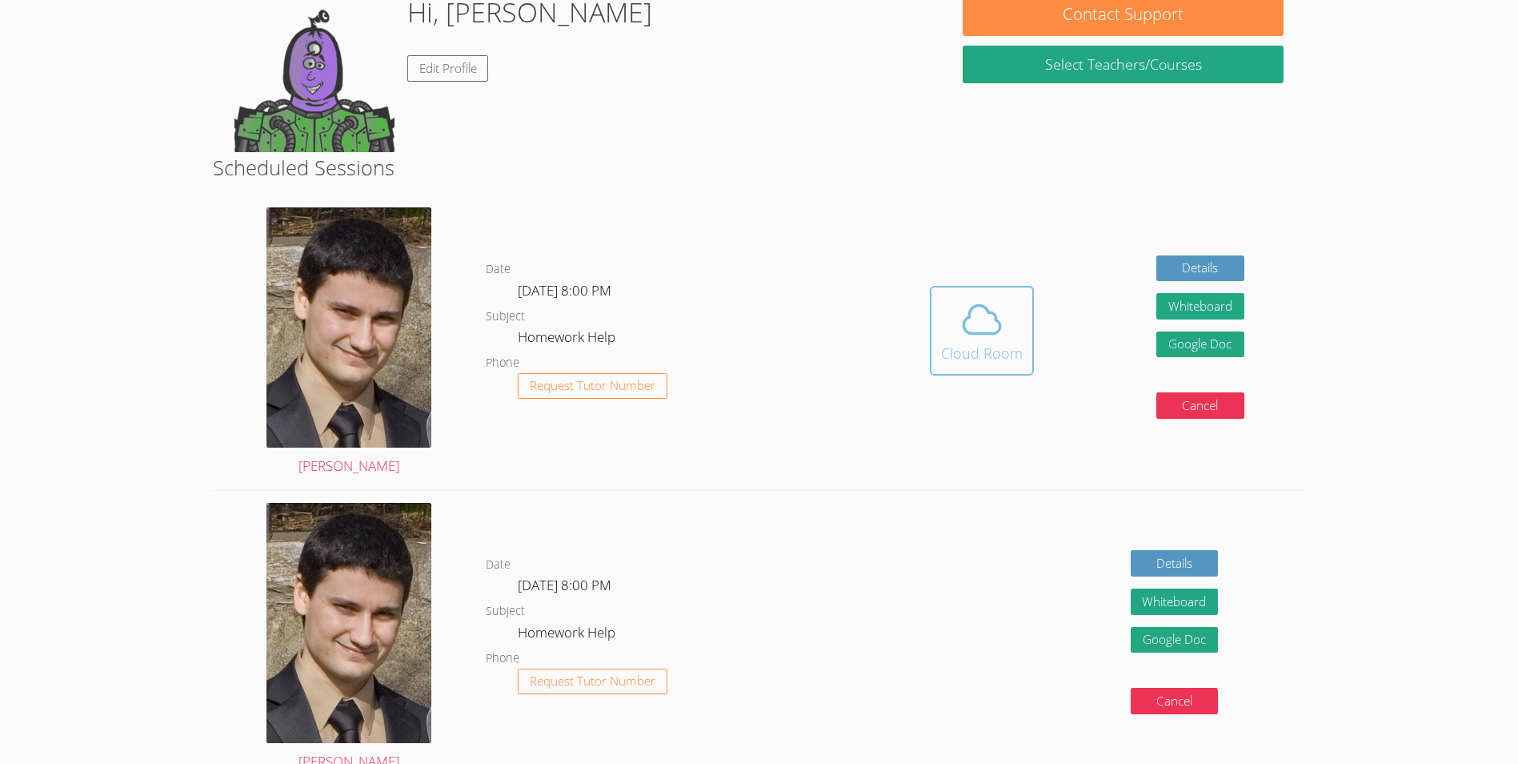
click at [1031, 327] on button "Cloud Room" at bounding box center [982, 331] width 104 height 90
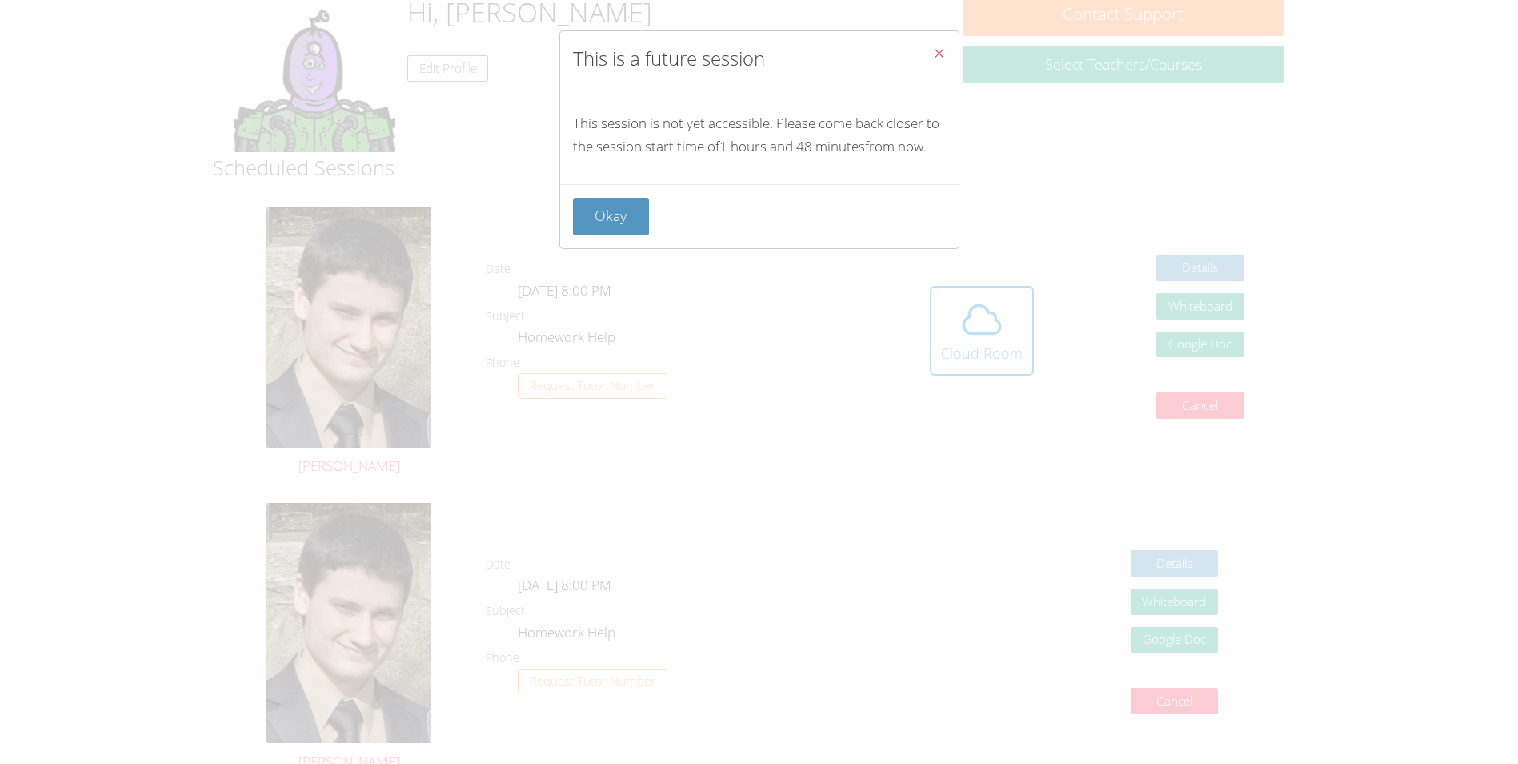
click at [940, 57] on button "Close" at bounding box center [939, 55] width 39 height 49
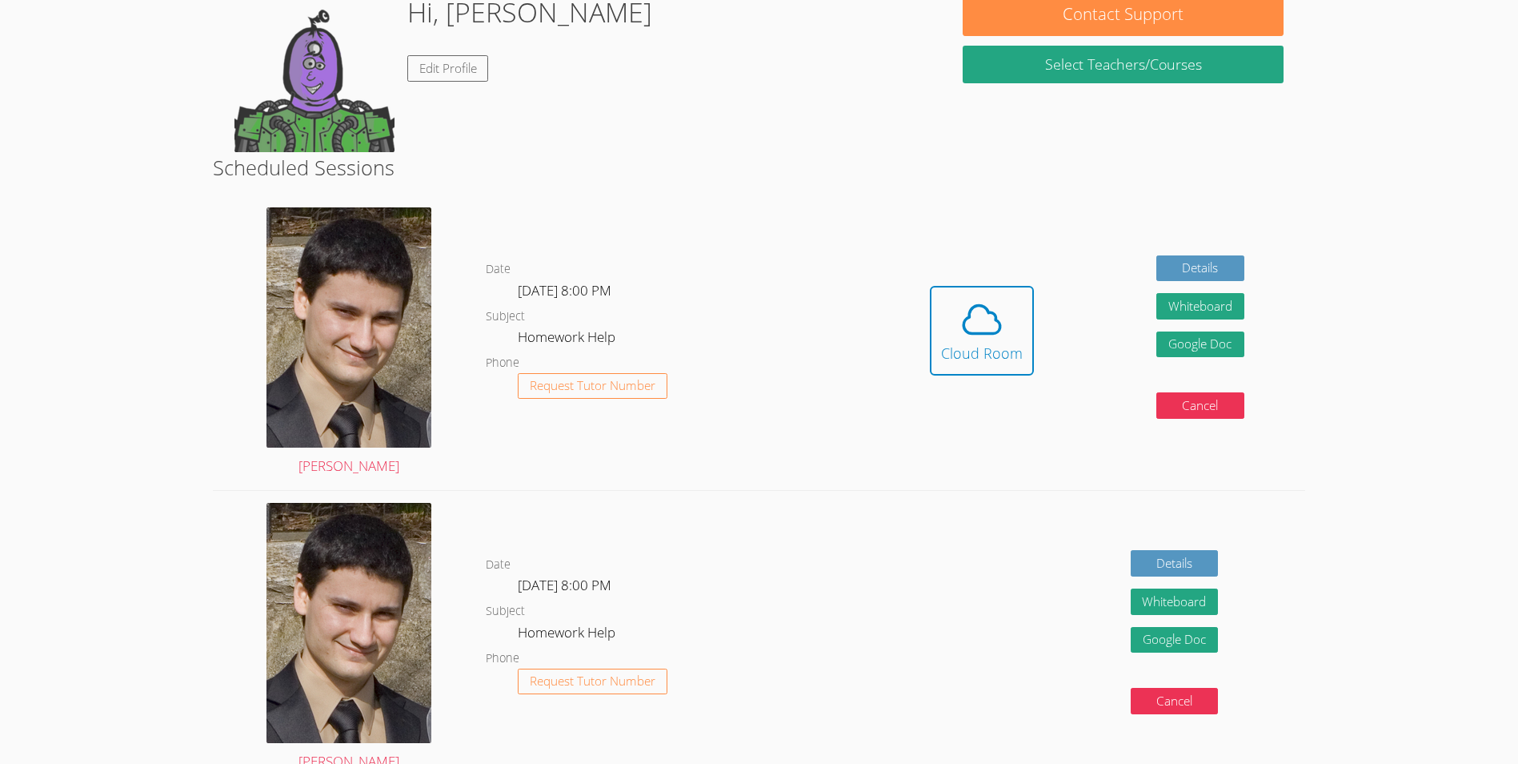
click at [923, 354] on div "Hidden Cloud Room Details Whiteboard Hidden Google Doc Cancel" at bounding box center [1086, 342] width 437 height 295
click at [932, 347] on button "Cloud Room" at bounding box center [982, 331] width 104 height 90
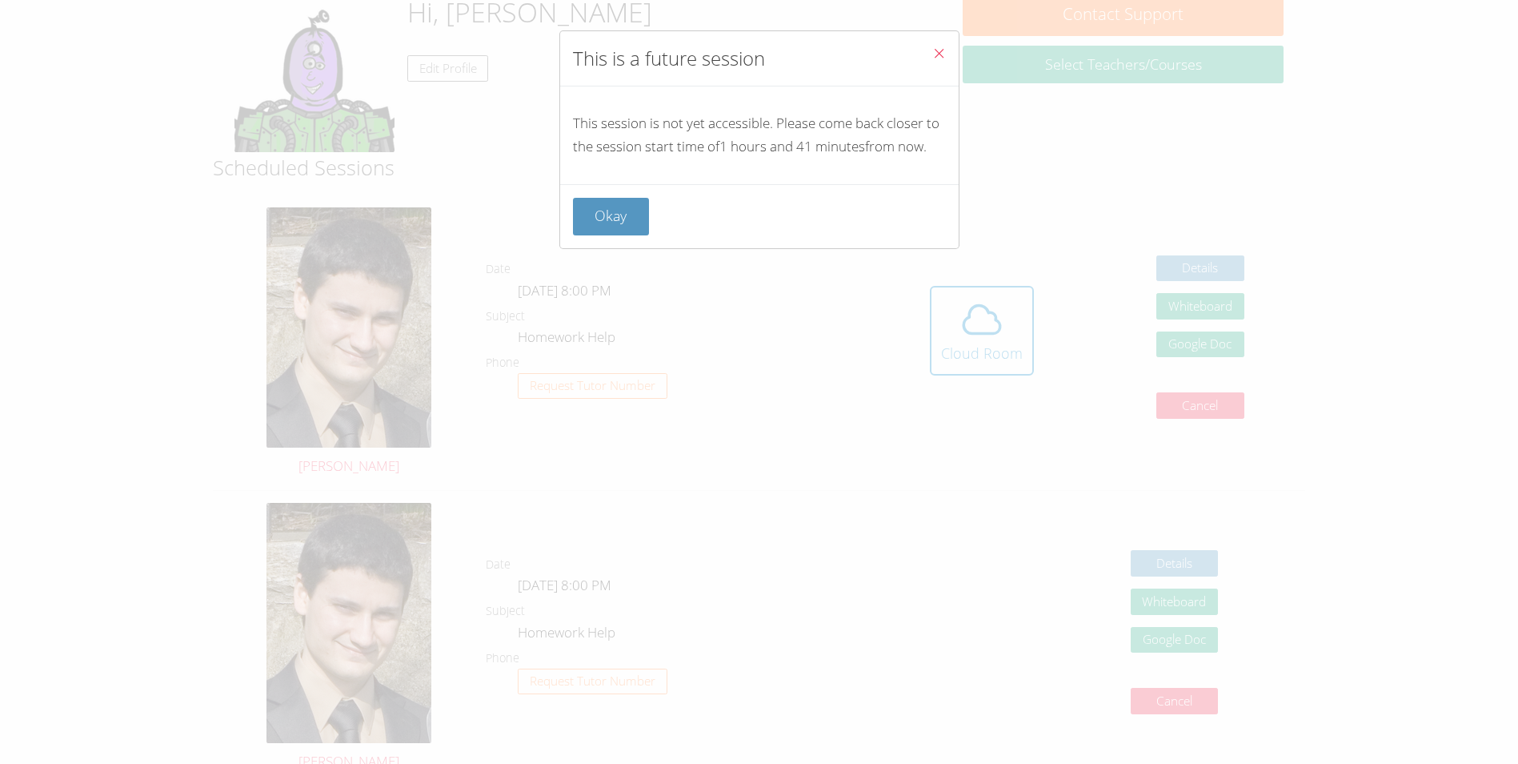
click at [932, 59] on icon "Close" at bounding box center [939, 53] width 14 height 14
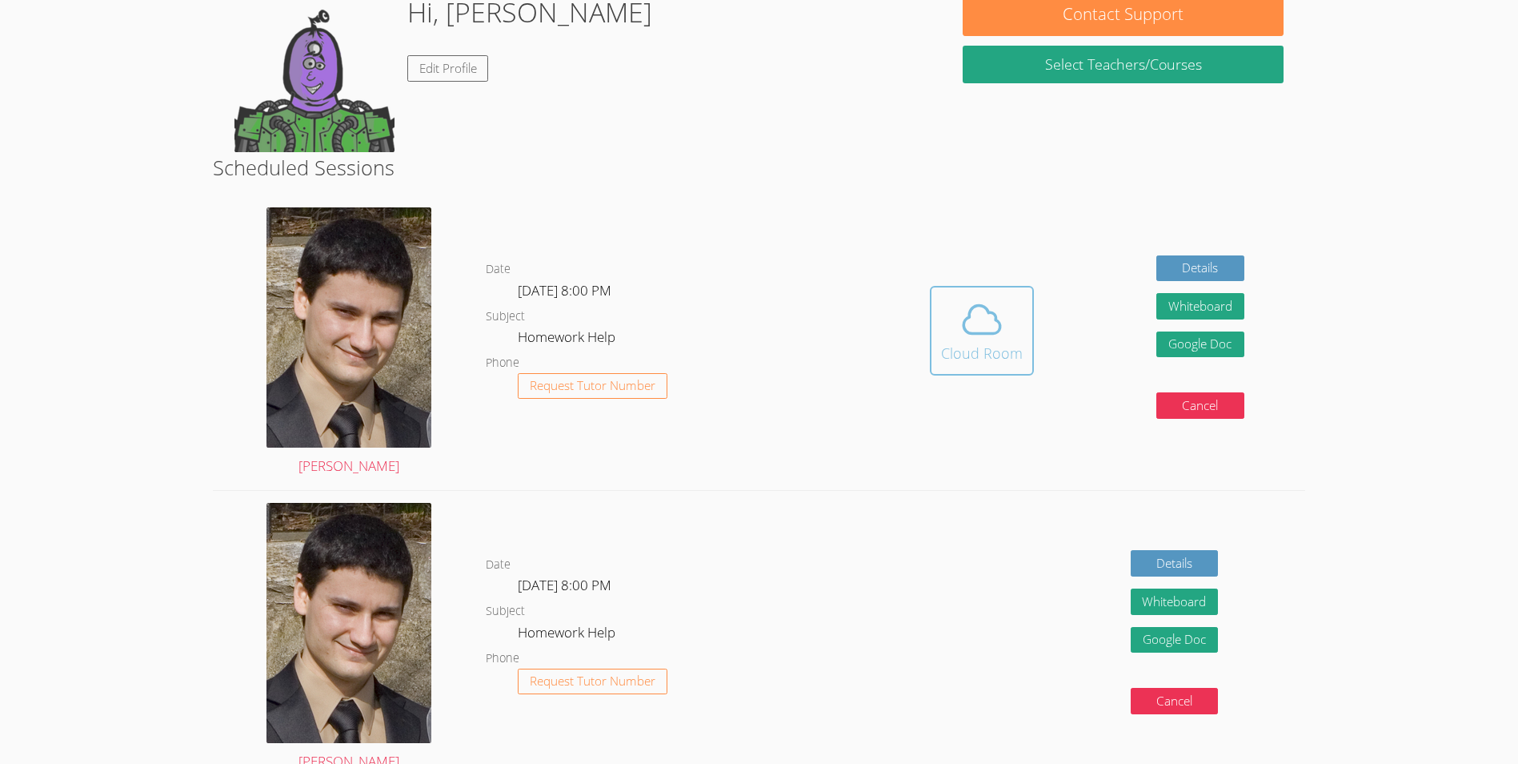
click at [961, 320] on icon at bounding box center [982, 319] width 45 height 45
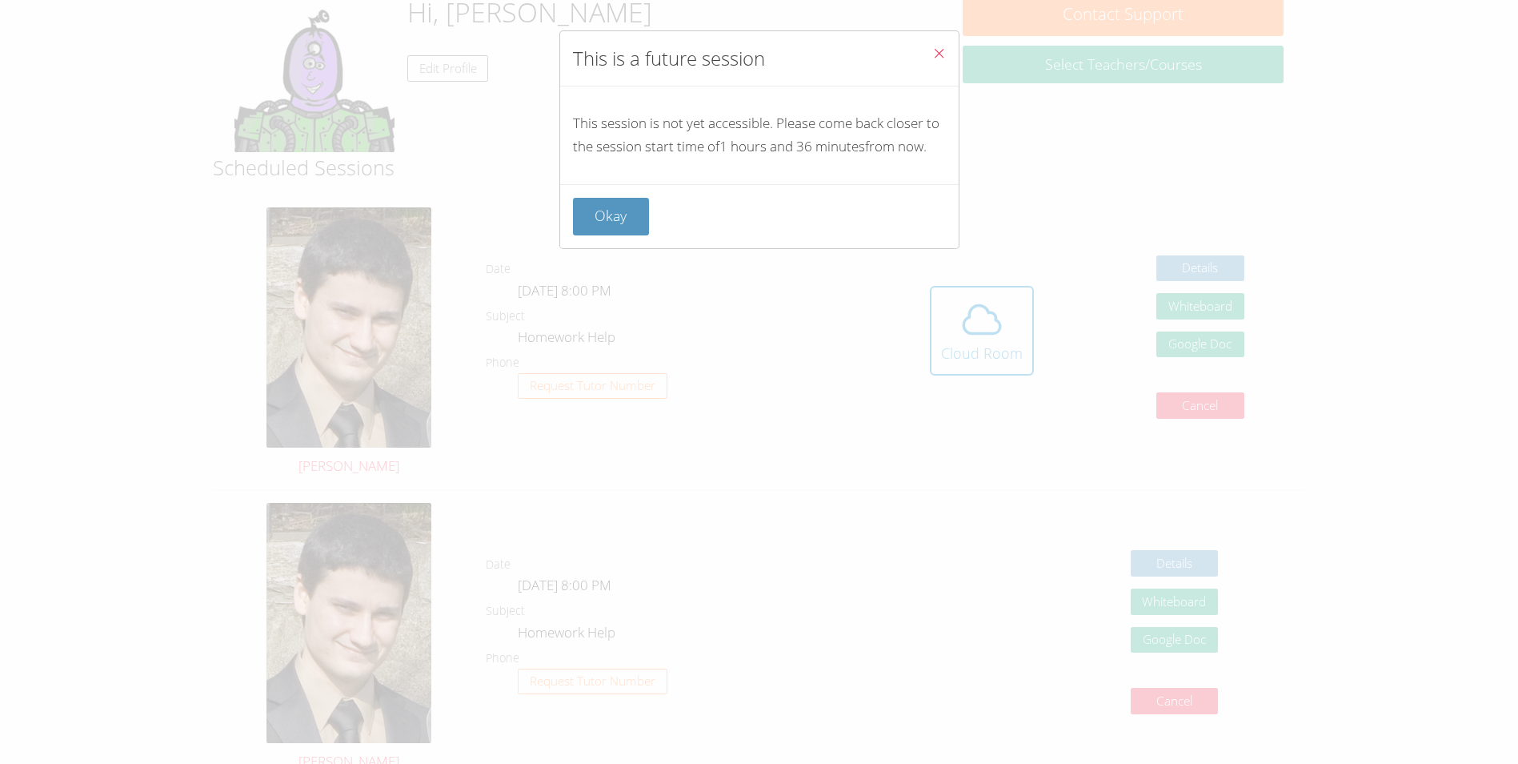
click at [932, 54] on icon "Close" at bounding box center [939, 53] width 14 height 14
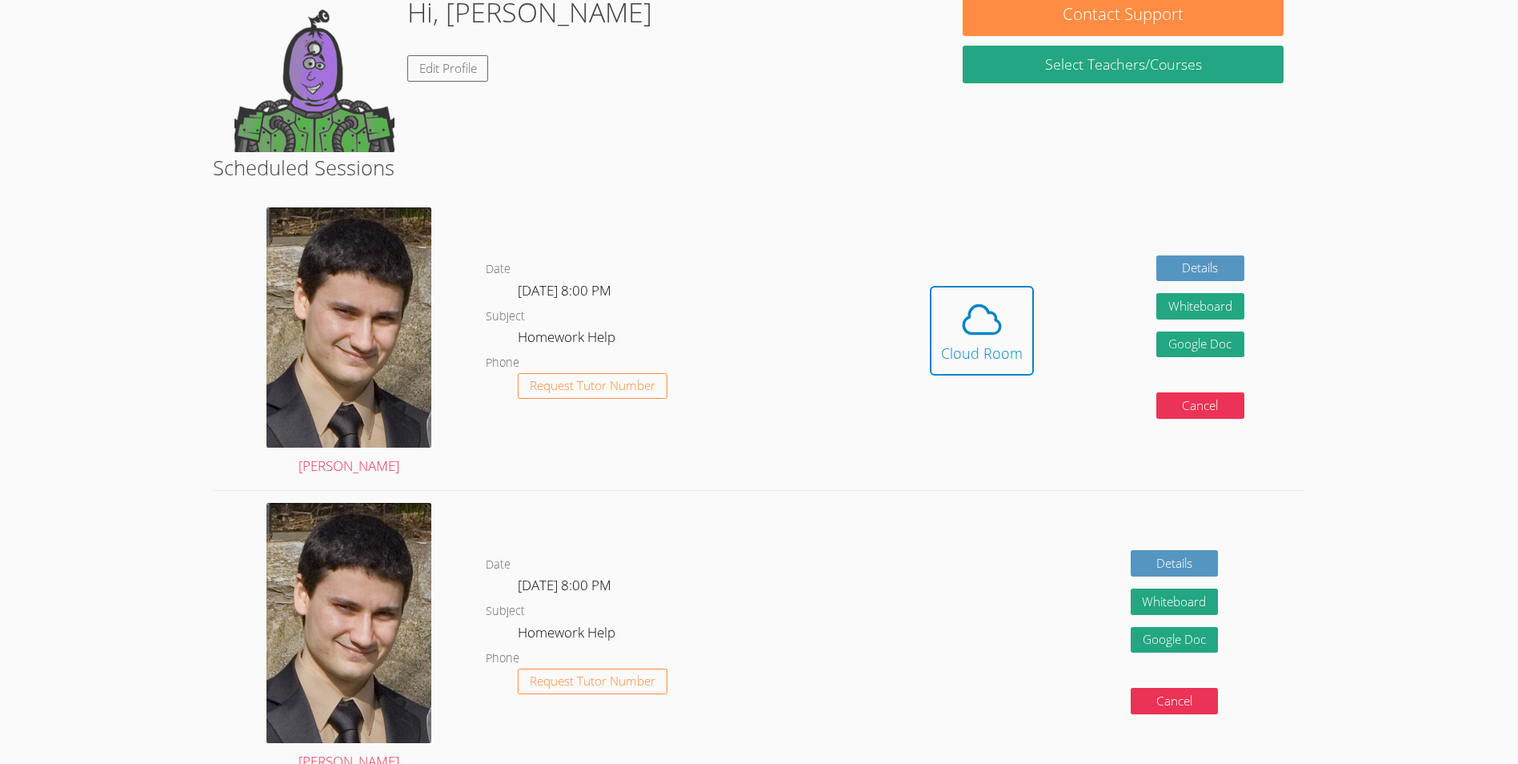
click at [1161, 138] on div "As of Saturday, March 22nd, our tutors will no longer communicate via email. To…" at bounding box center [759, 456] width 1139 height 1175
click at [980, 335] on icon at bounding box center [982, 319] width 45 height 45
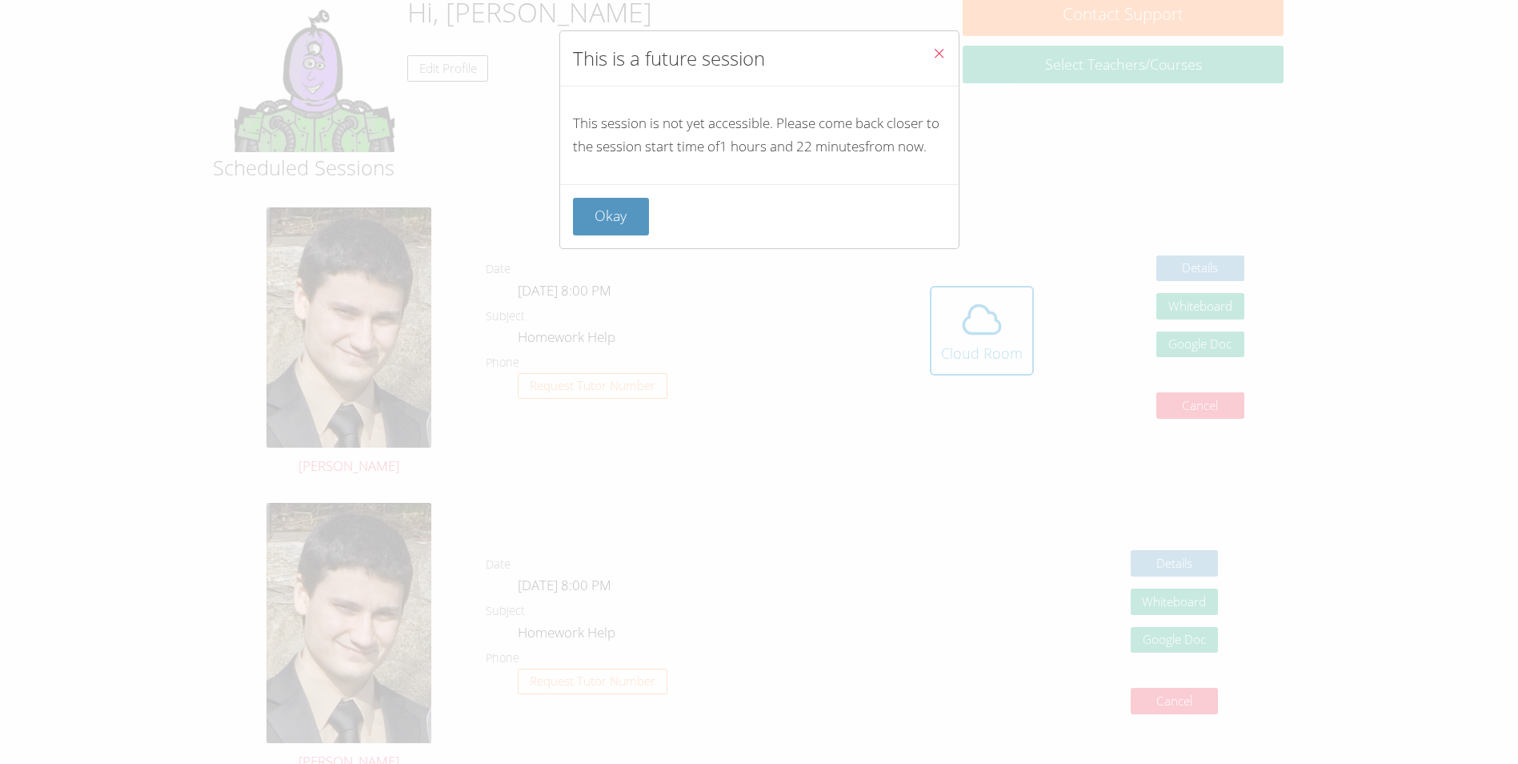
click at [935, 54] on button "Close" at bounding box center [939, 55] width 39 height 49
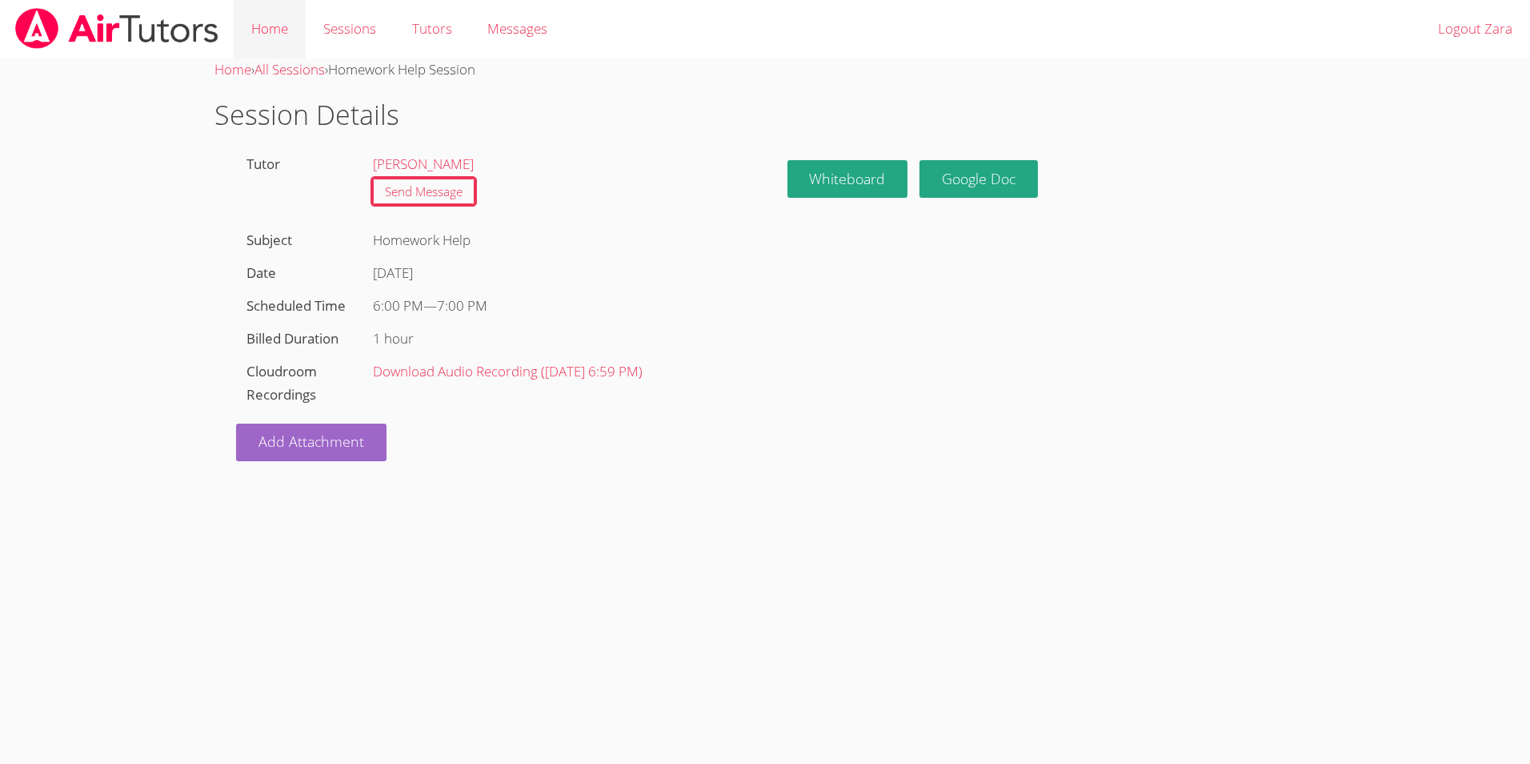
click at [290, 30] on link "Home" at bounding box center [270, 29] width 72 height 58
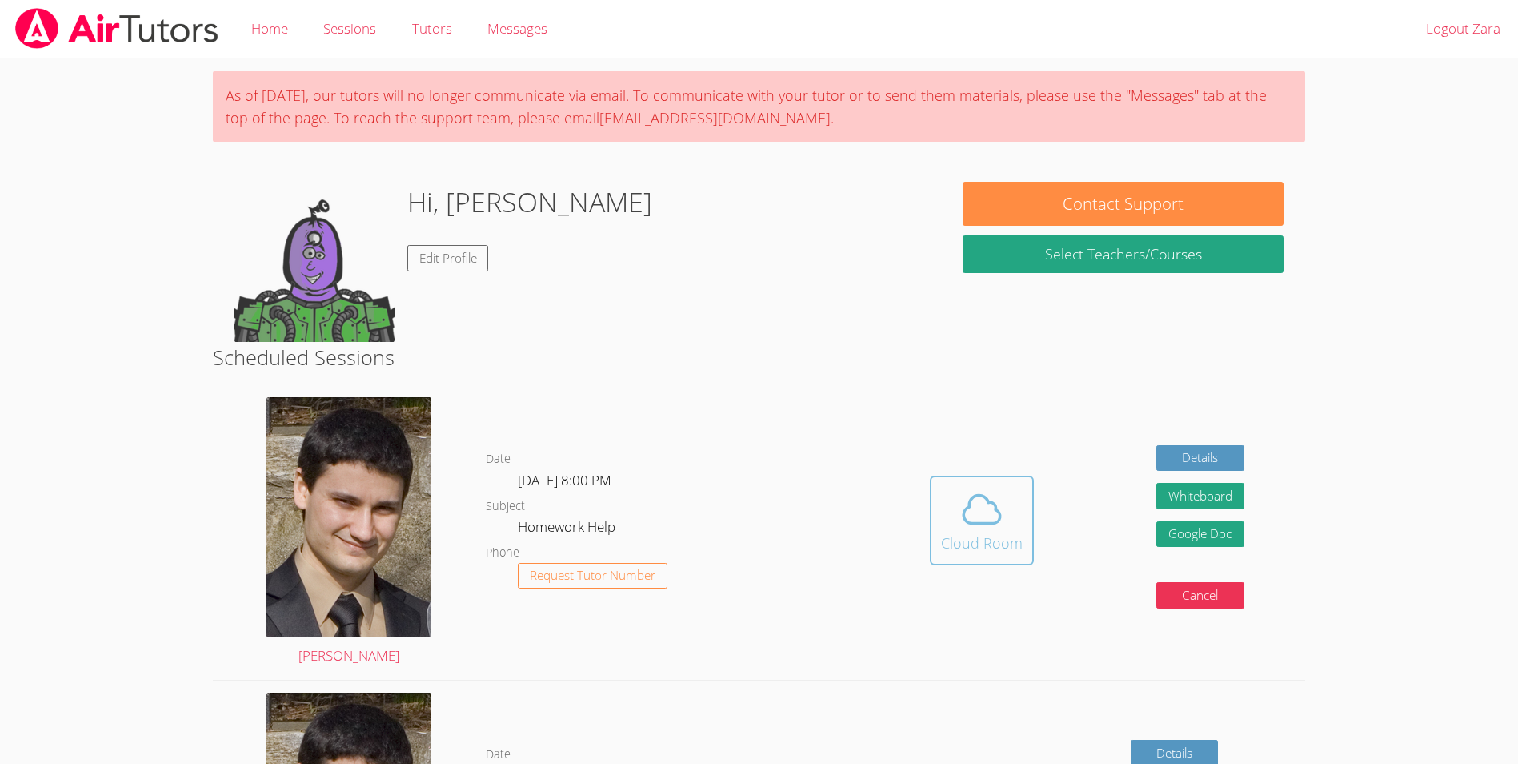
click at [971, 529] on icon at bounding box center [982, 509] width 45 height 45
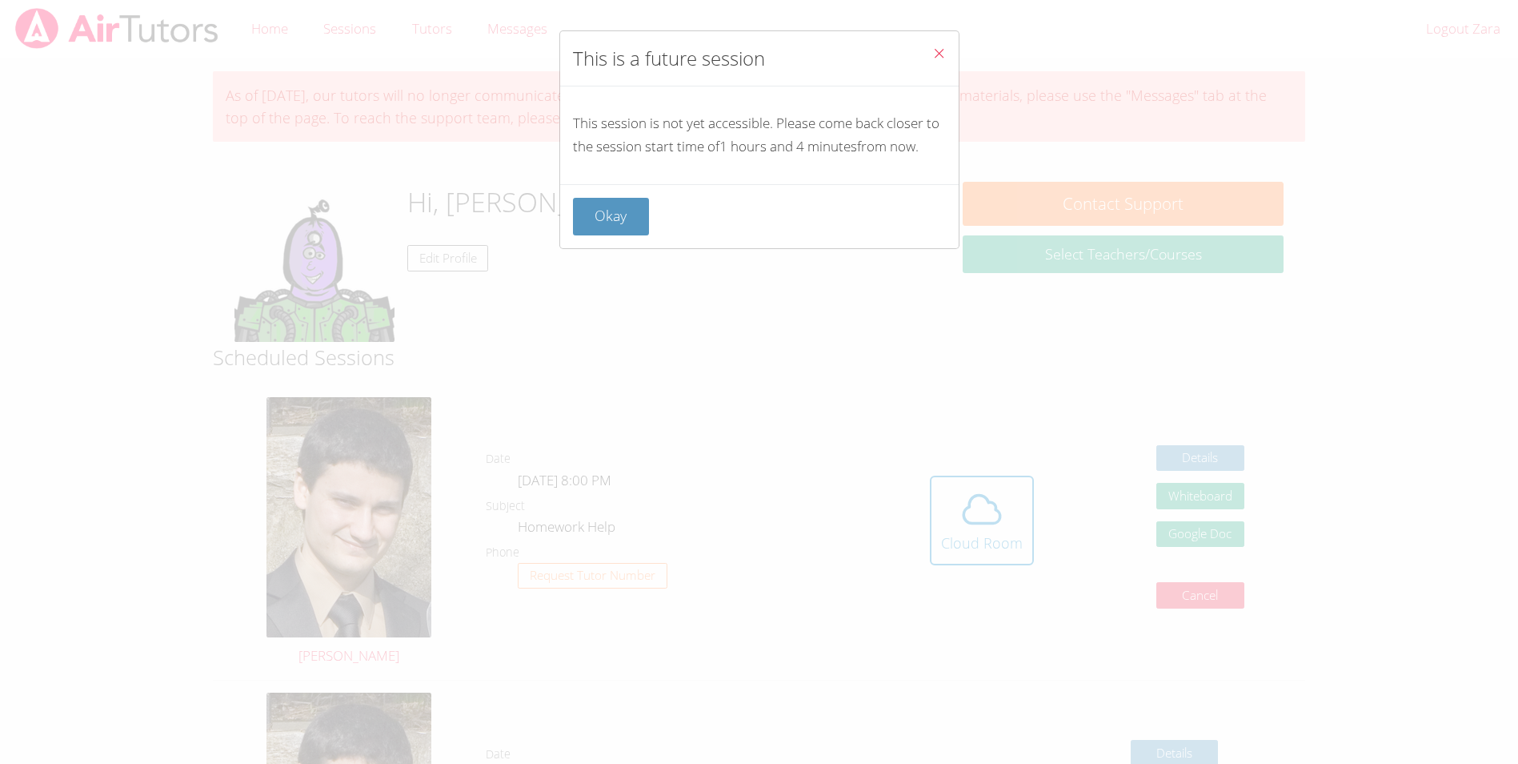
click at [932, 52] on icon "Close" at bounding box center [939, 53] width 14 height 14
